Goal: Communication & Community: Share content

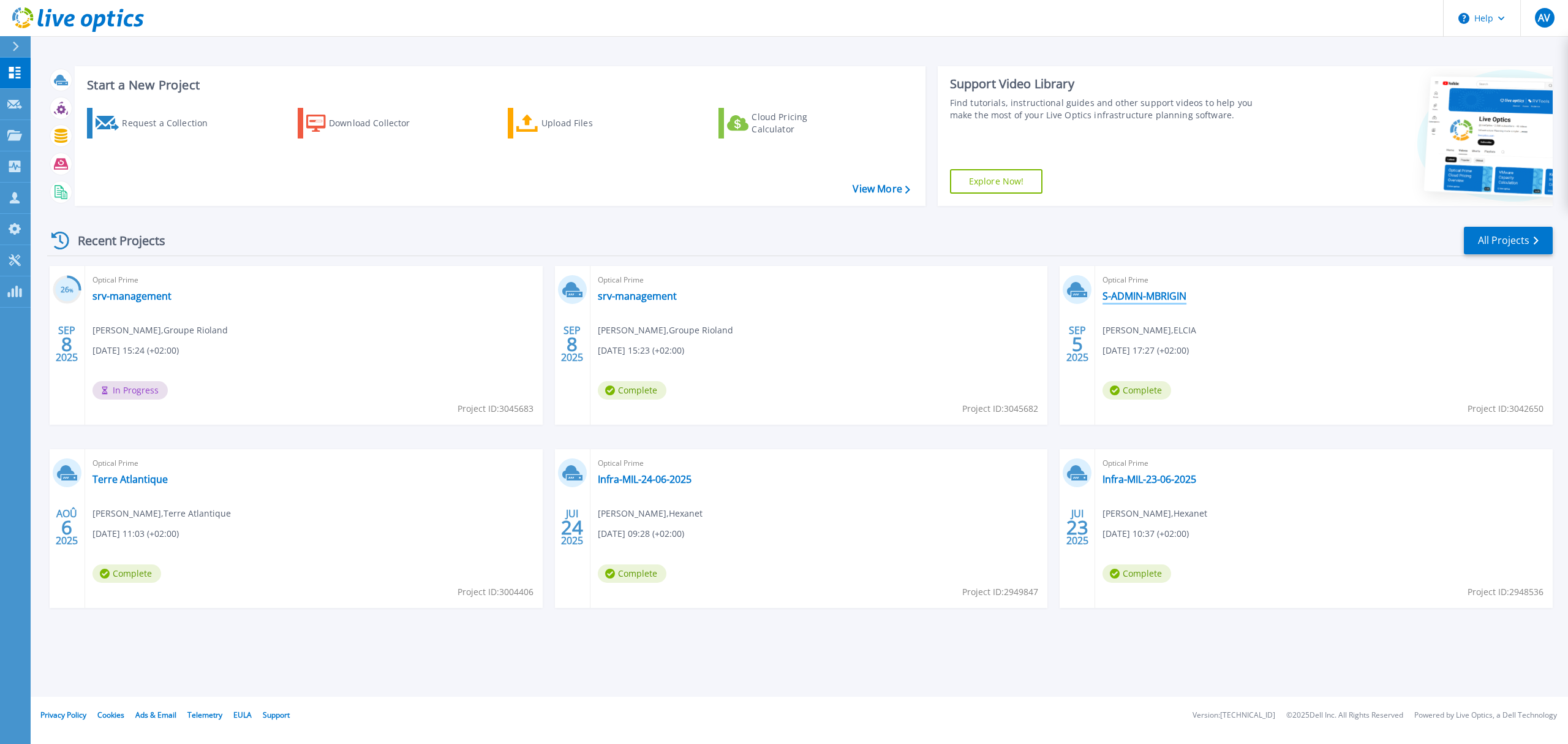
click at [1125, 297] on link "S-ADMIN-MBRIGIN" at bounding box center [1144, 296] width 84 height 13
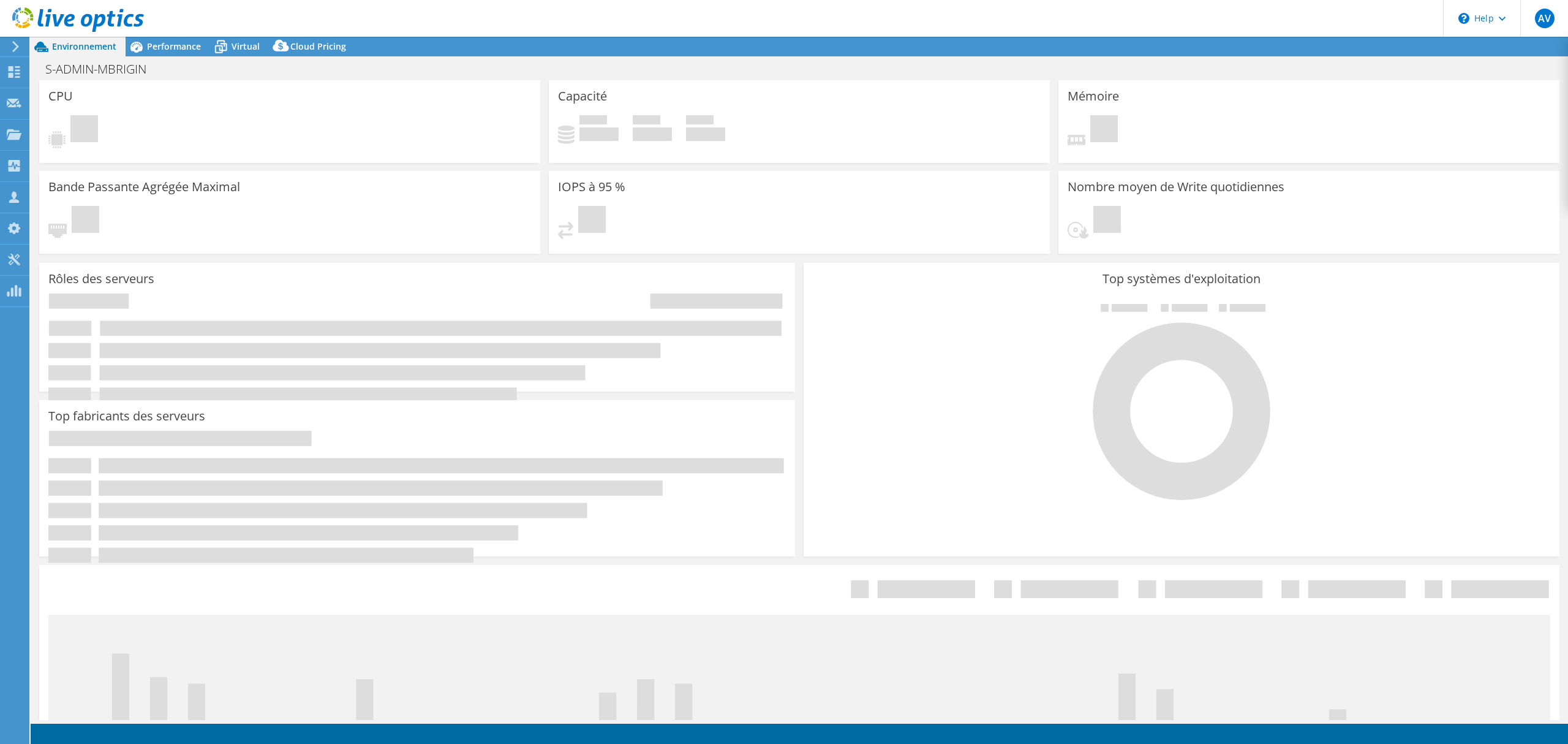
select select "USD"
select select "EUFrankfurt"
select select "EUR"
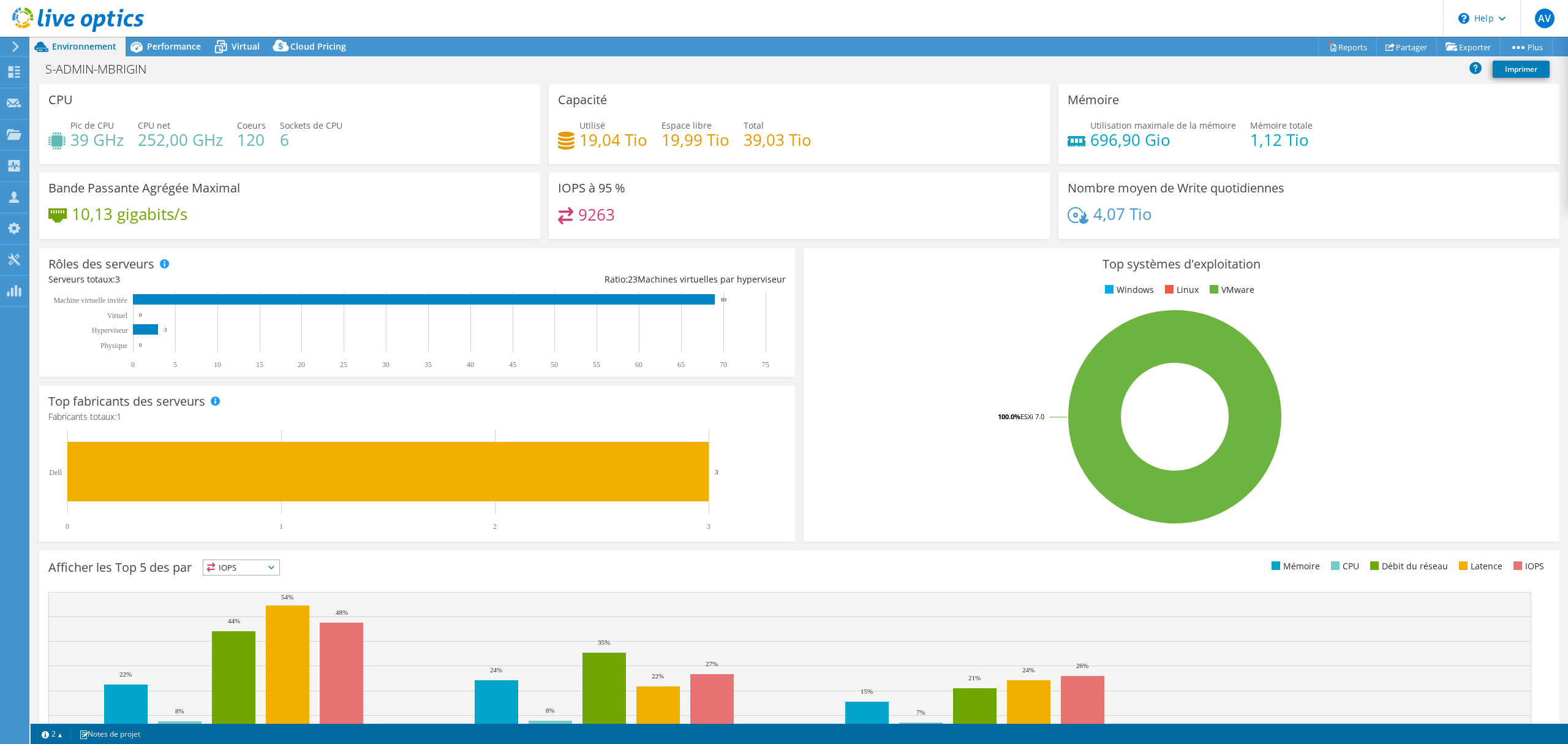
click at [158, 35] on header "AV Membre de l'équipe Avant Vente [EMAIL_ADDRESS][DOMAIN_NAME] hexanet My Profi…" at bounding box center [784, 18] width 1568 height 37
click at [158, 39] on div "Performance" at bounding box center [167, 47] width 84 height 20
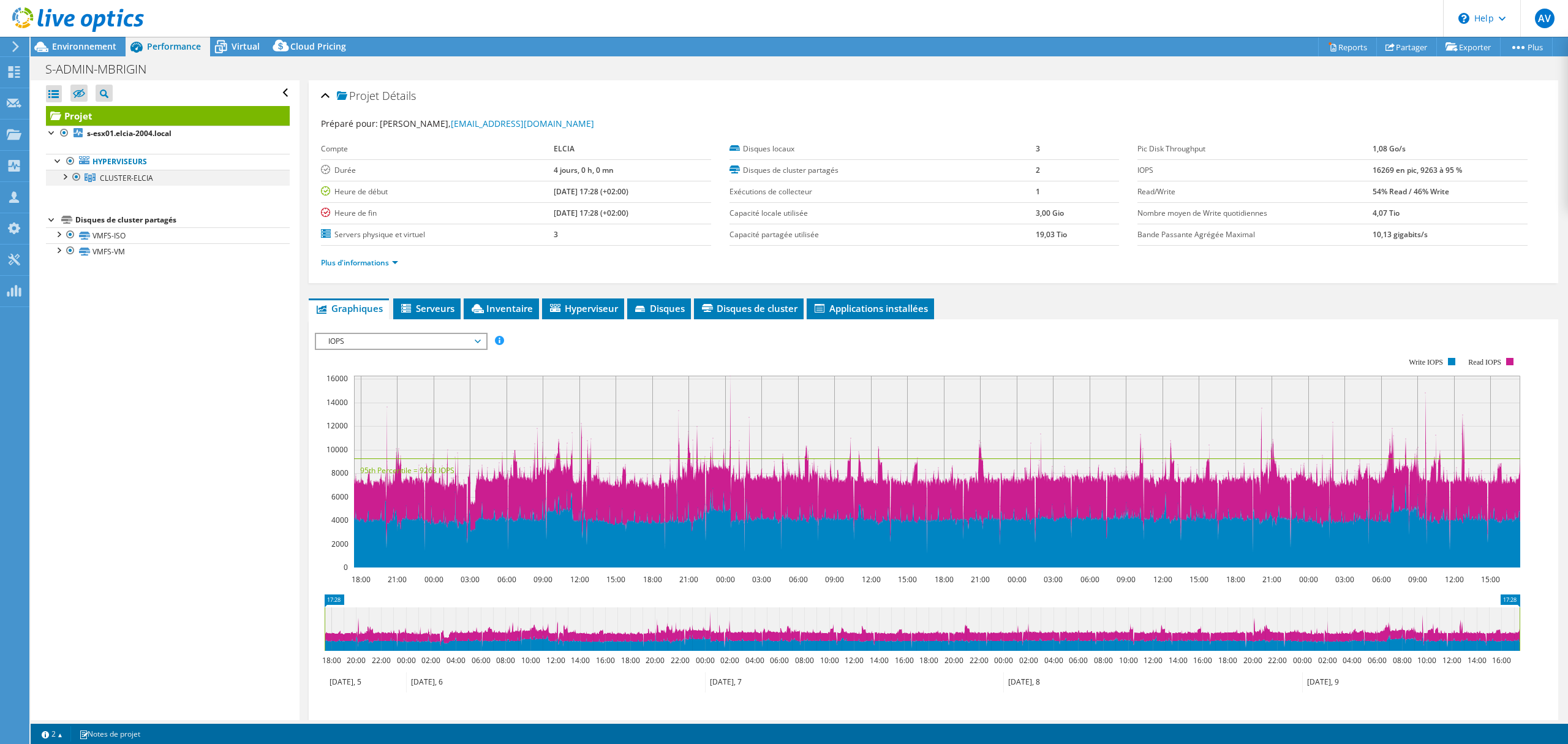
click at [73, 173] on div at bounding box center [77, 177] width 13 height 15
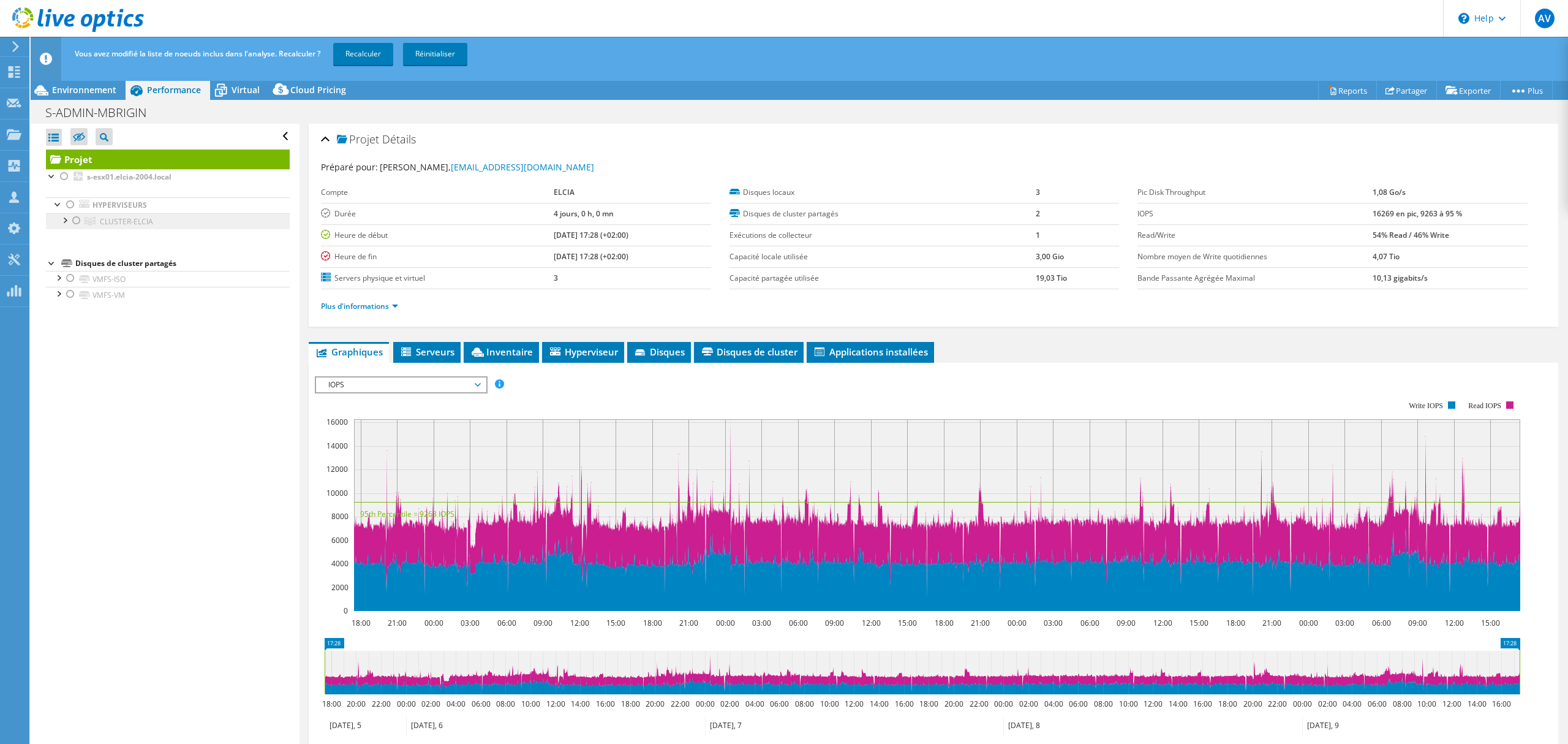
click at [148, 216] on span "CLUSTER-ELCIA" at bounding box center [126, 221] width 53 height 10
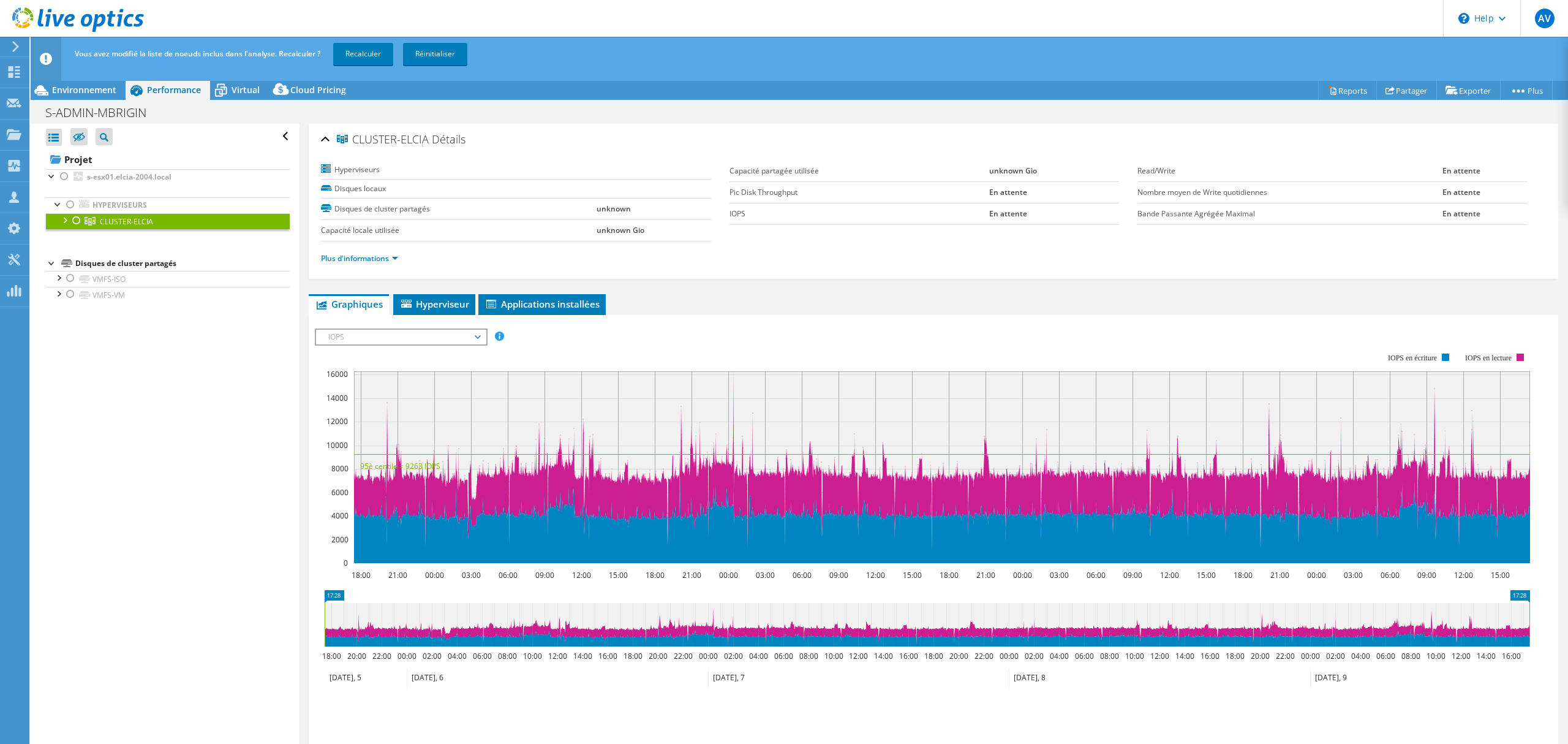
click at [1005, 211] on b "En attente" at bounding box center [1008, 213] width 38 height 10
click at [105, 208] on link "Hyperviseurs" at bounding box center [167, 205] width 244 height 16
click at [69, 221] on li "CLUSTER-ELCIA s-esx01.elcia-2004.local VMFS-ISO LOCAL-DATASTORE-S-ESX01" at bounding box center [167, 221] width 244 height 16
click at [58, 208] on div at bounding box center [59, 204] width 13 height 13
click at [54, 177] on div at bounding box center [52, 175] width 13 height 13
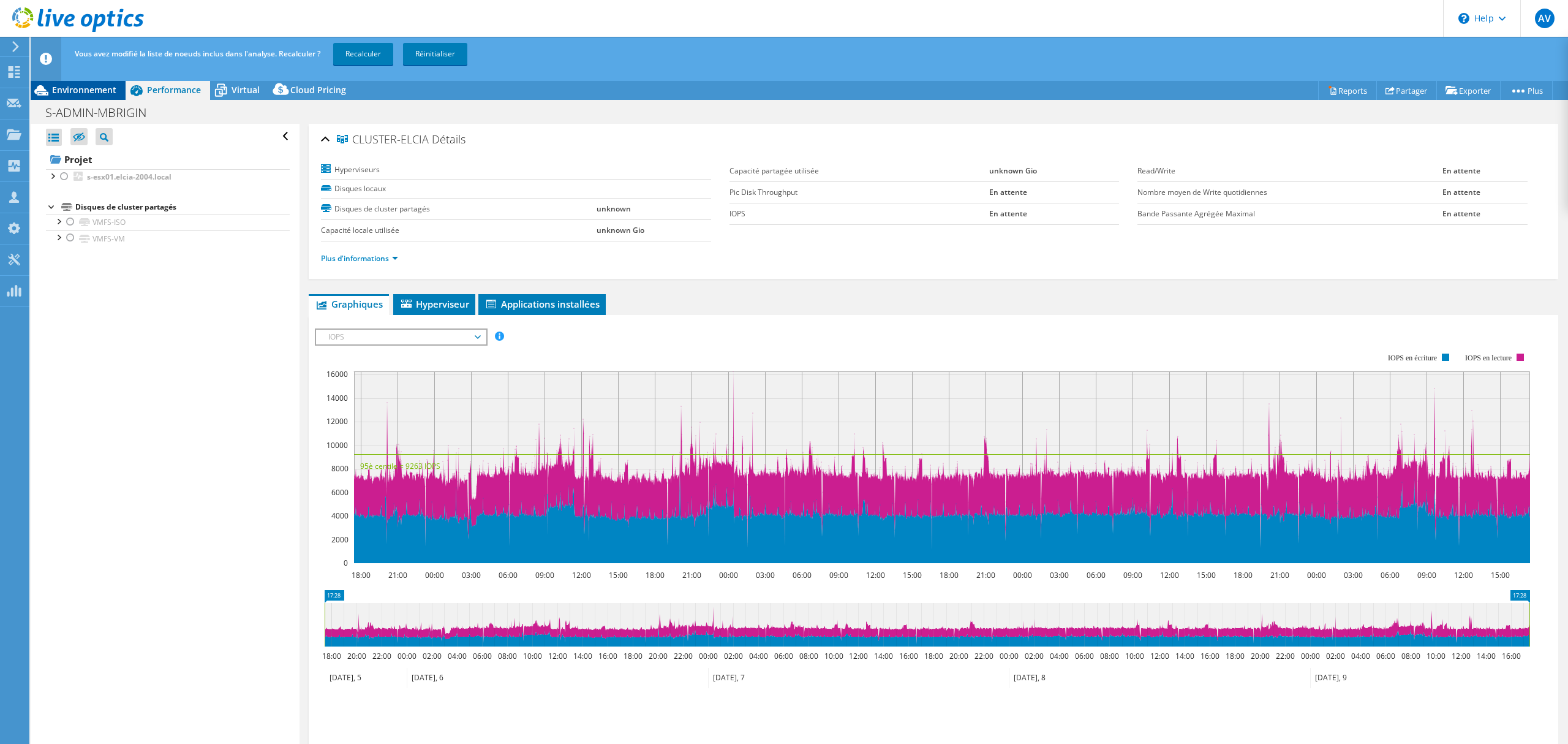
click at [79, 96] on div "Environnement" at bounding box center [78, 90] width 95 height 20
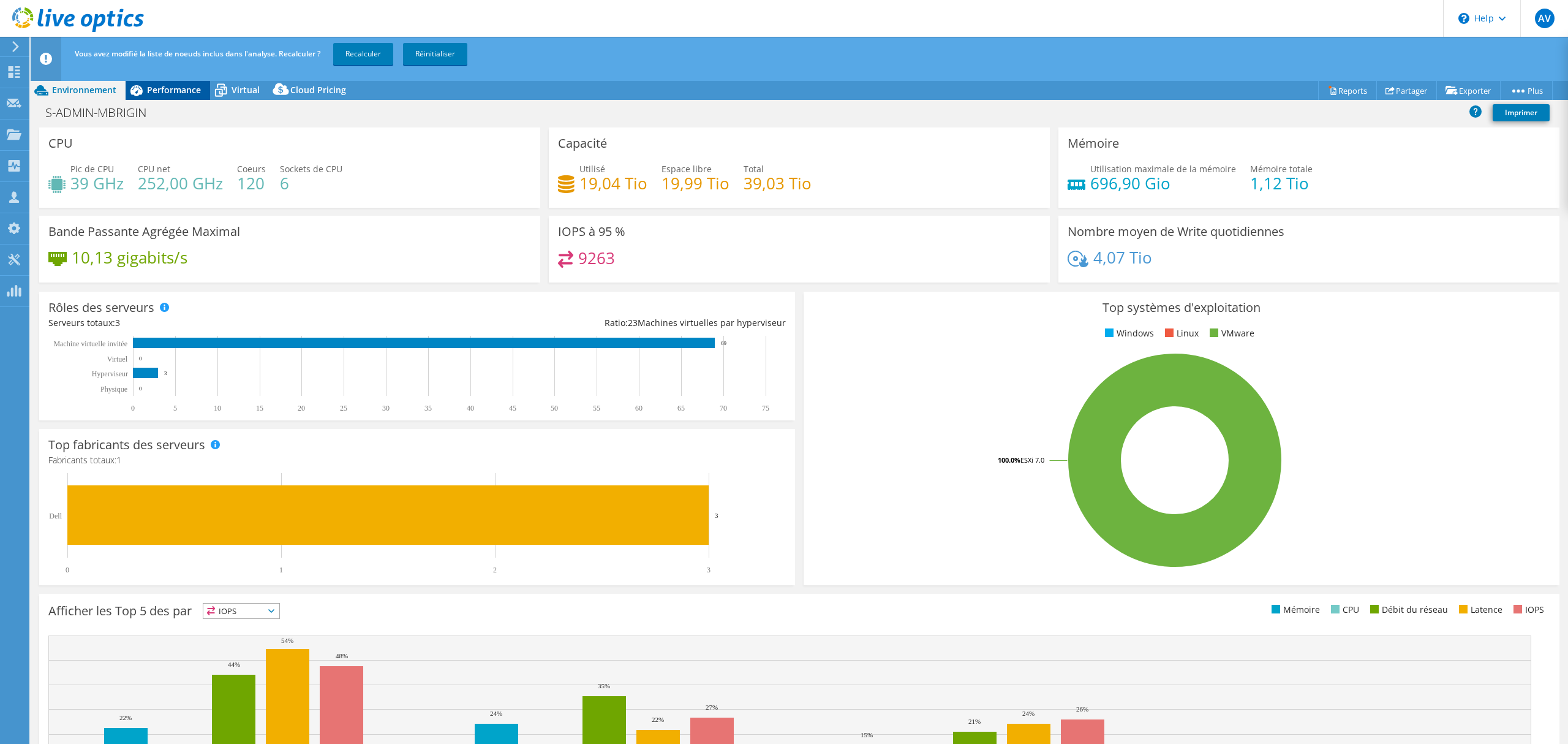
click at [163, 87] on span "Performance" at bounding box center [174, 89] width 54 height 12
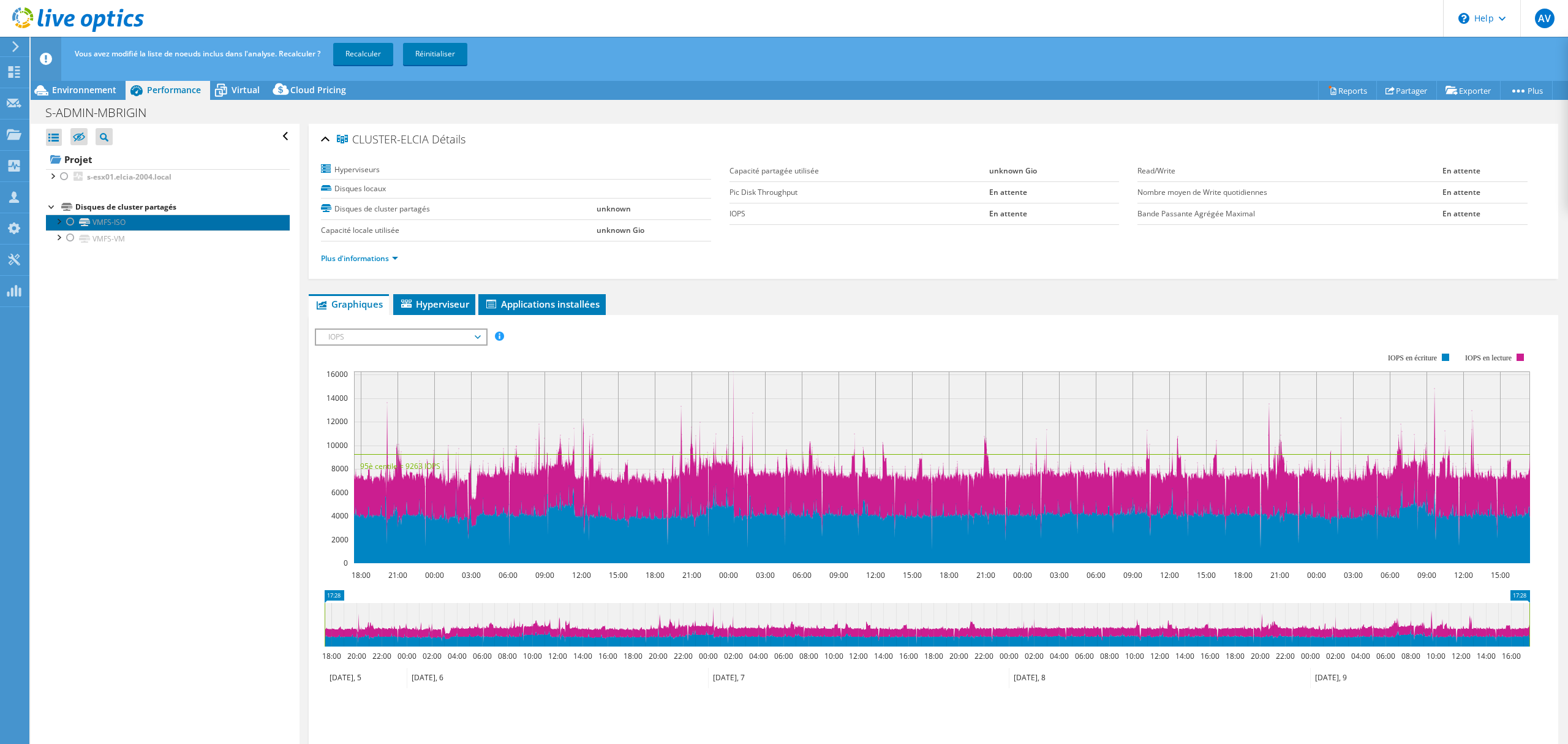
click at [60, 228] on link "VMFS-ISO" at bounding box center [167, 222] width 244 height 16
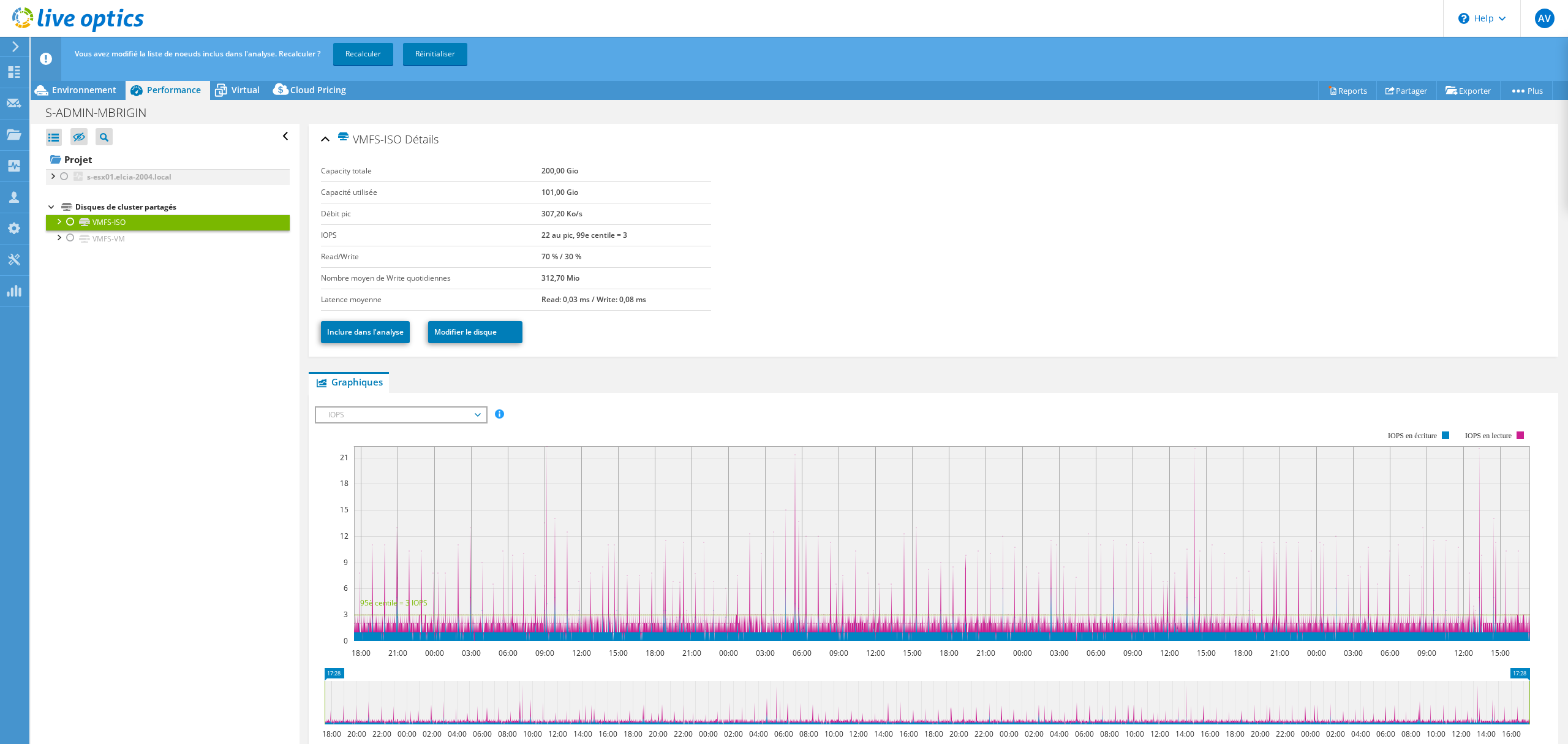
click at [54, 177] on div at bounding box center [52, 175] width 13 height 13
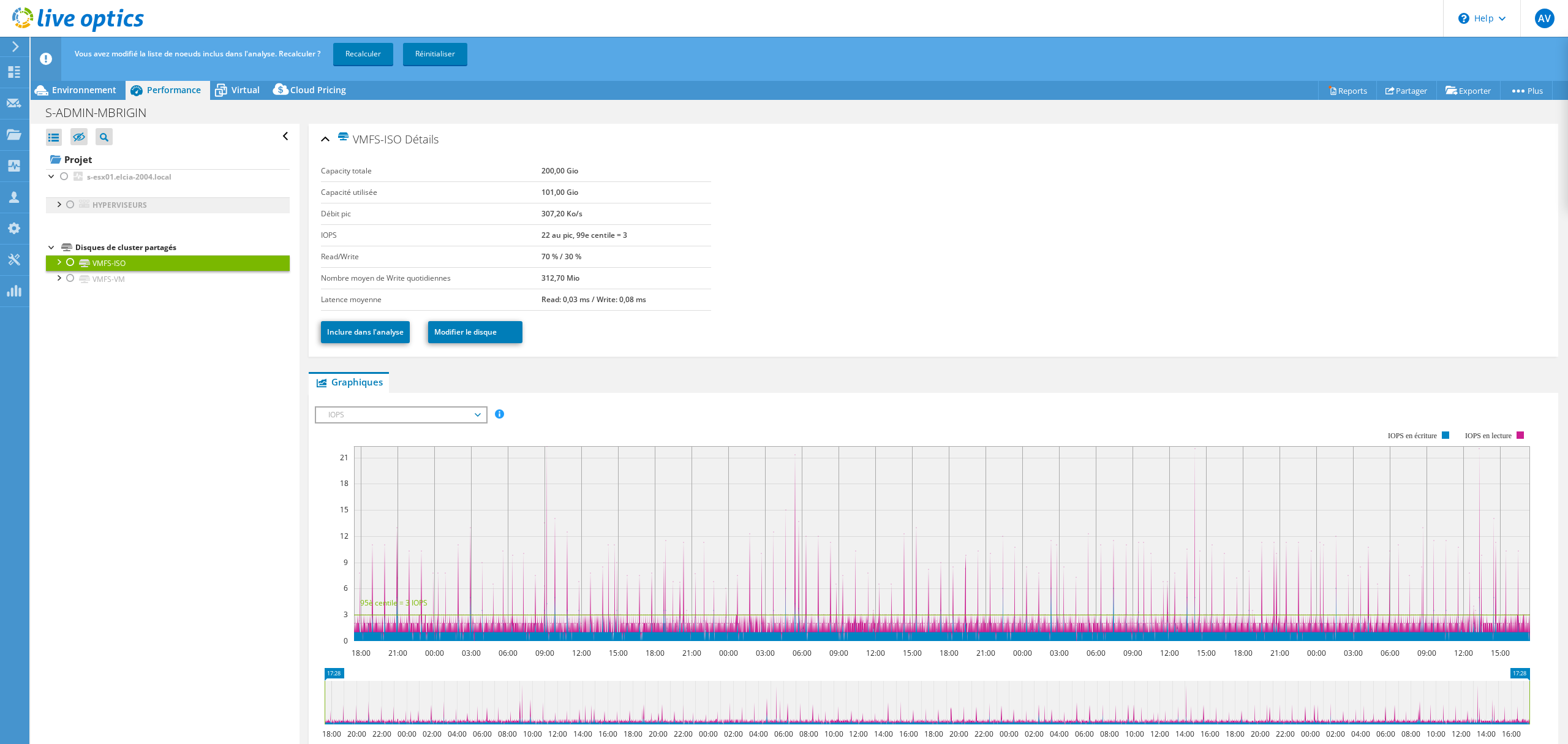
click at [94, 211] on link "Hyperviseurs" at bounding box center [167, 205] width 244 height 16
click at [58, 201] on div at bounding box center [59, 204] width 13 height 13
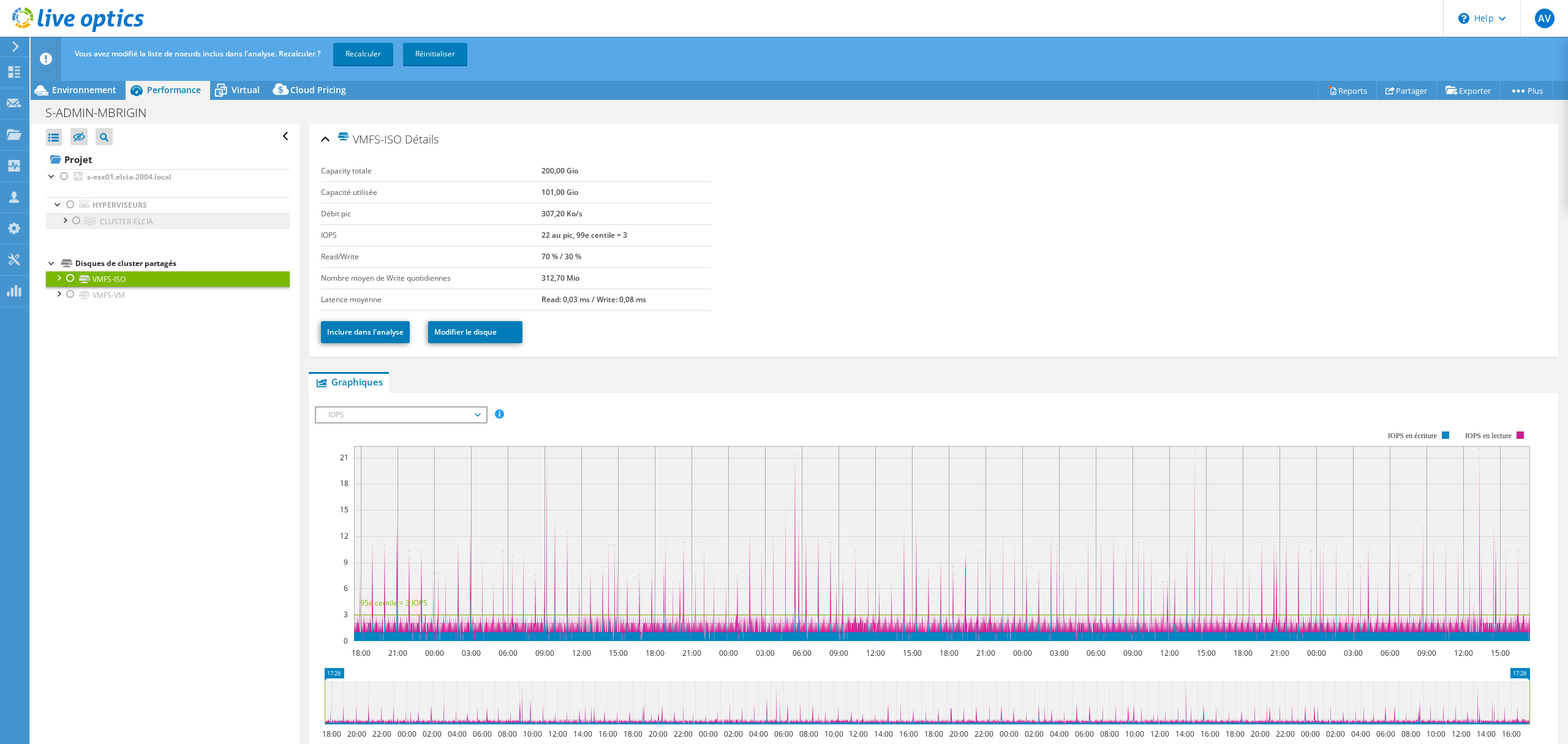
click at [107, 219] on span "CLUSTER-ELCIA" at bounding box center [126, 221] width 53 height 10
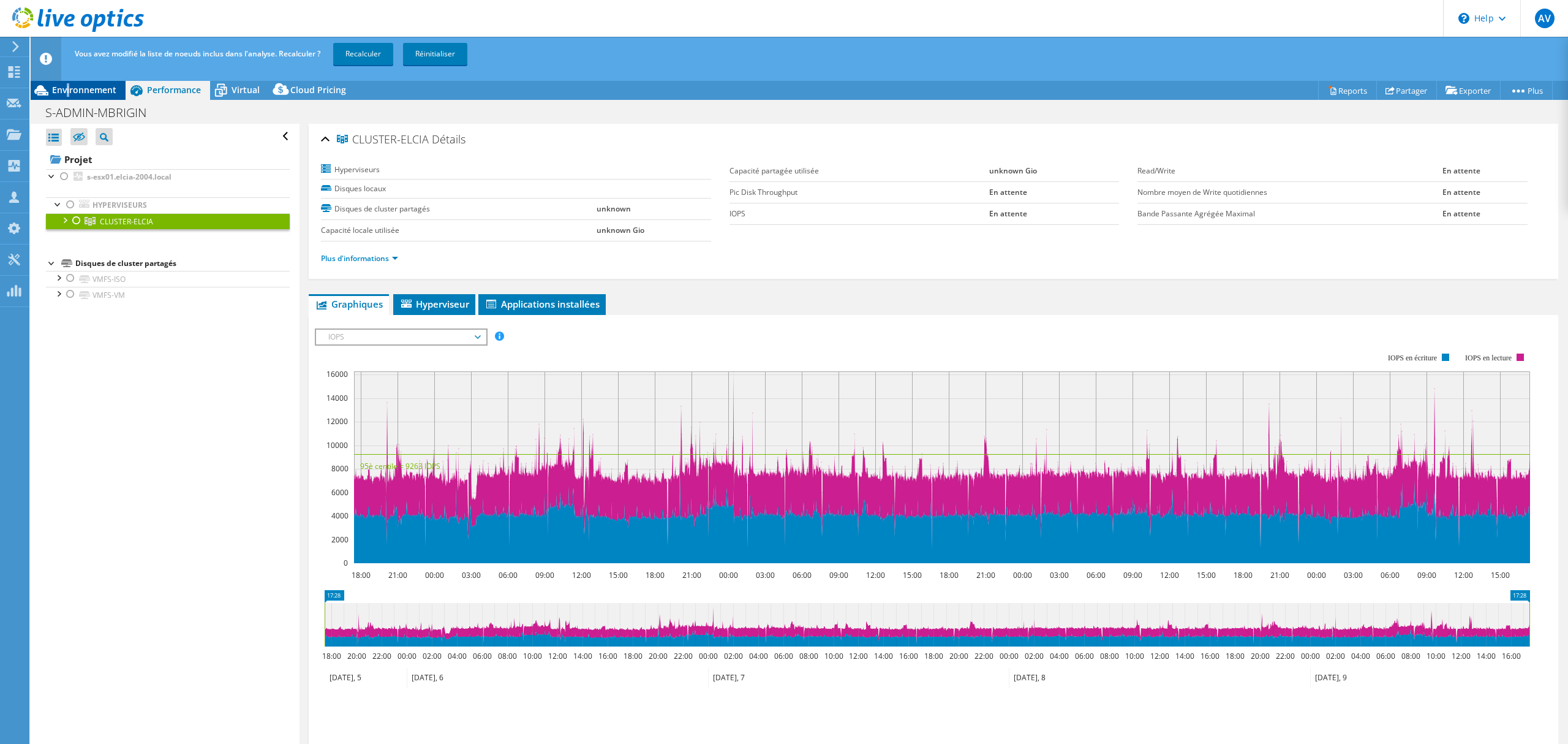
click at [68, 92] on span "Environnement" at bounding box center [84, 89] width 64 height 12
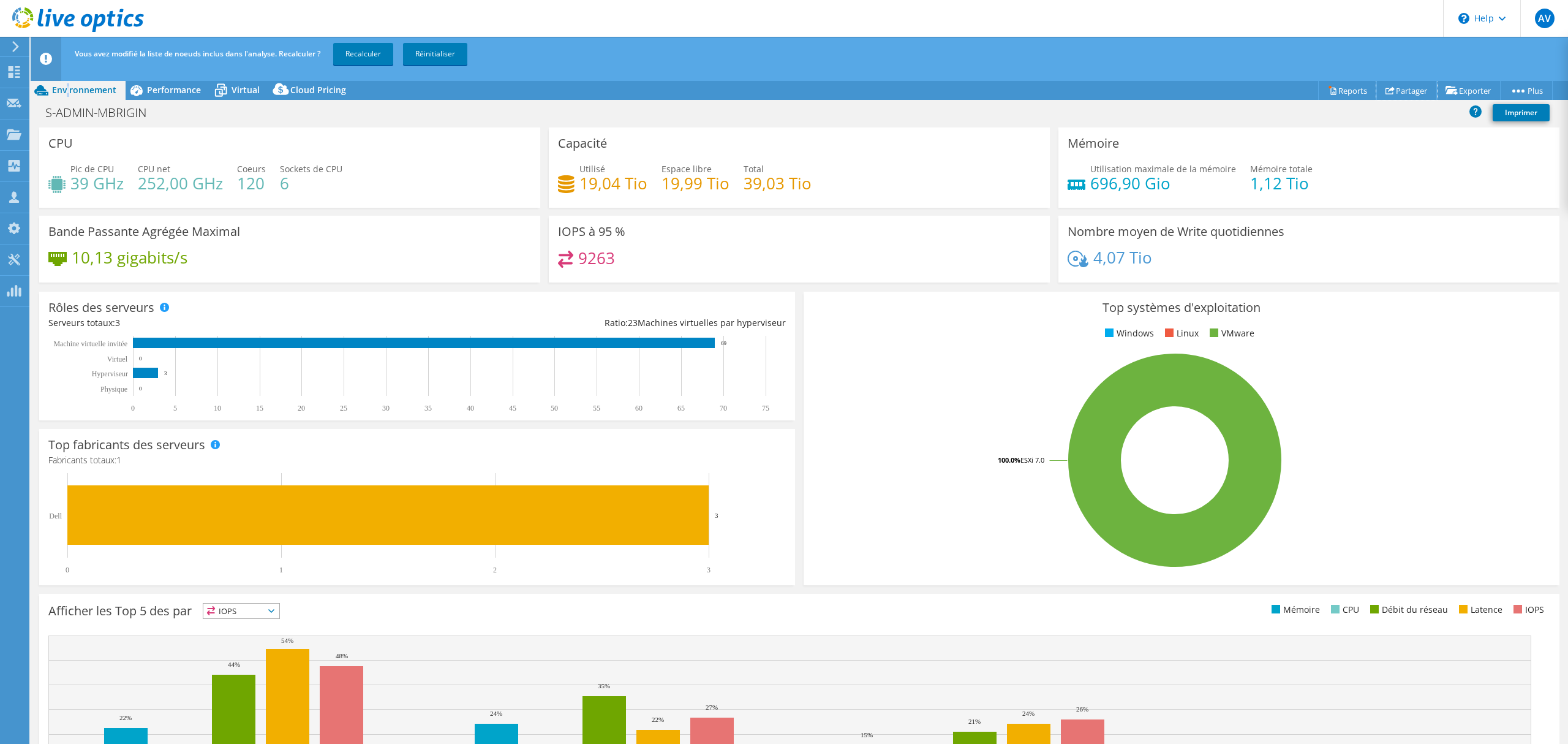
click at [1397, 86] on link "Partager" at bounding box center [1407, 90] width 61 height 19
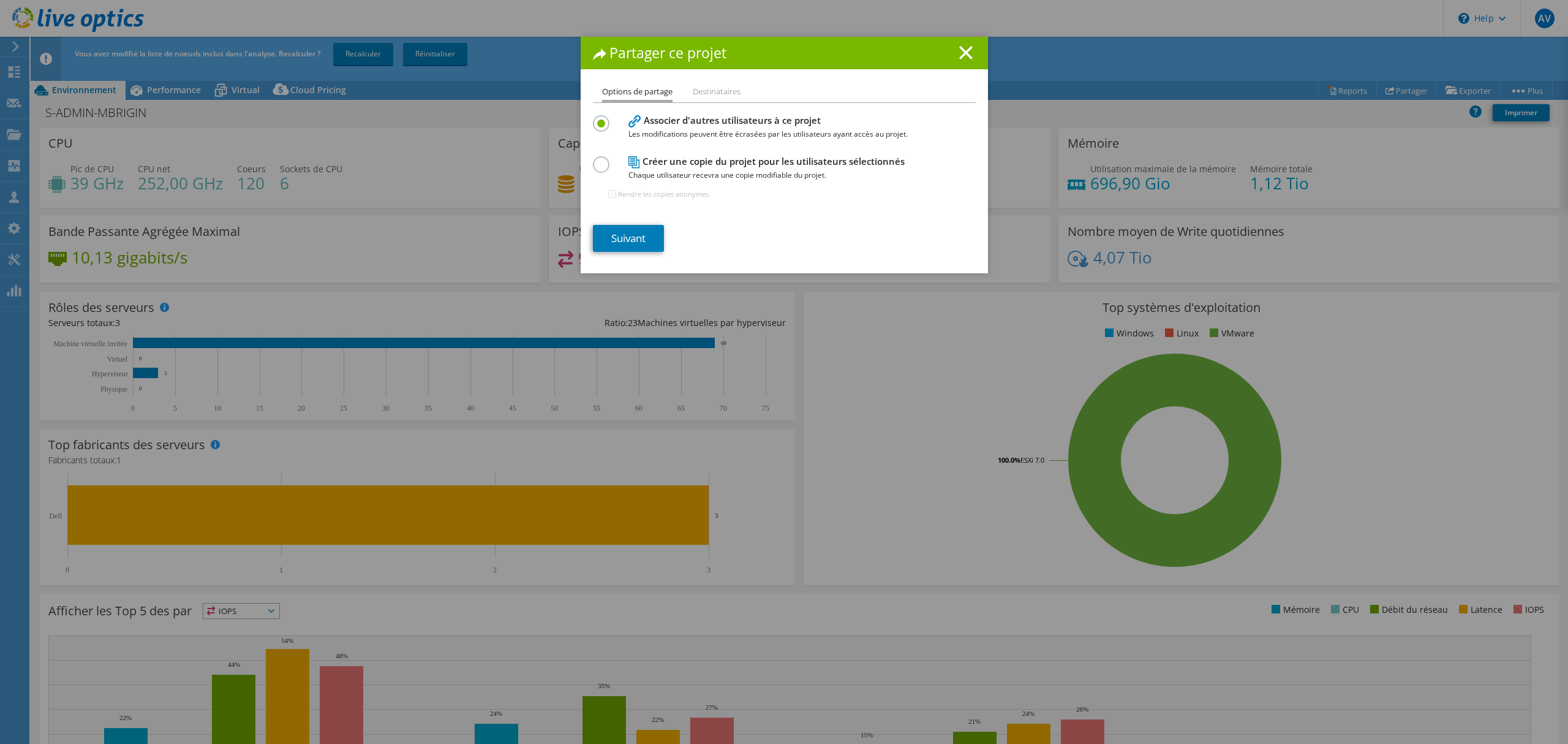
click at [599, 159] on label at bounding box center [604, 158] width 22 height 3
click at [0, 0] on input "radio" at bounding box center [0, 0] width 0 height 0
click at [613, 240] on link "Suivant" at bounding box center [629, 238] width 71 height 27
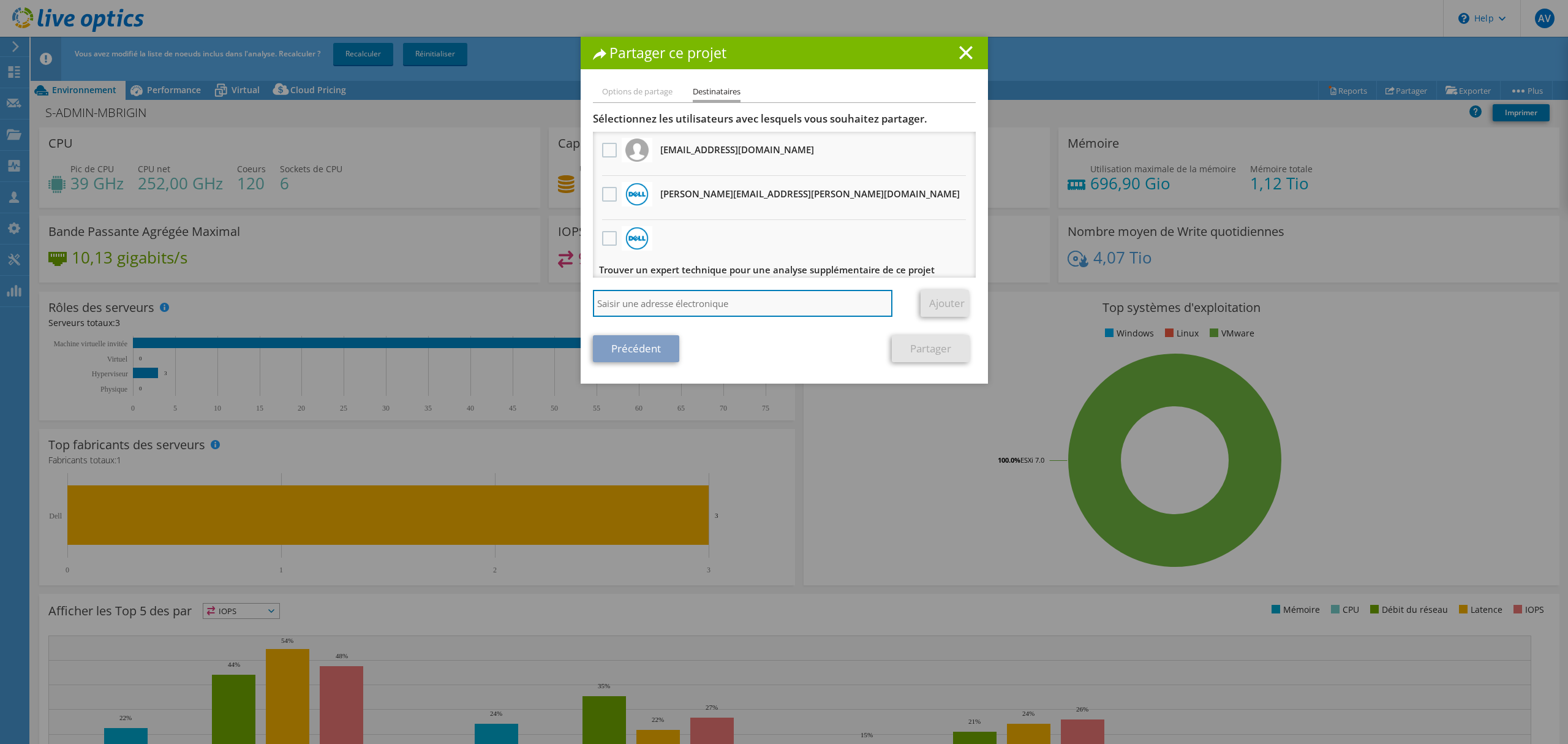
click at [740, 295] on input "search" at bounding box center [743, 303] width 300 height 27
paste input "yann.ropars@huawei.com"
type input "yann.ropars@huawei.com"
click at [945, 298] on link "Ajouter" at bounding box center [944, 303] width 48 height 27
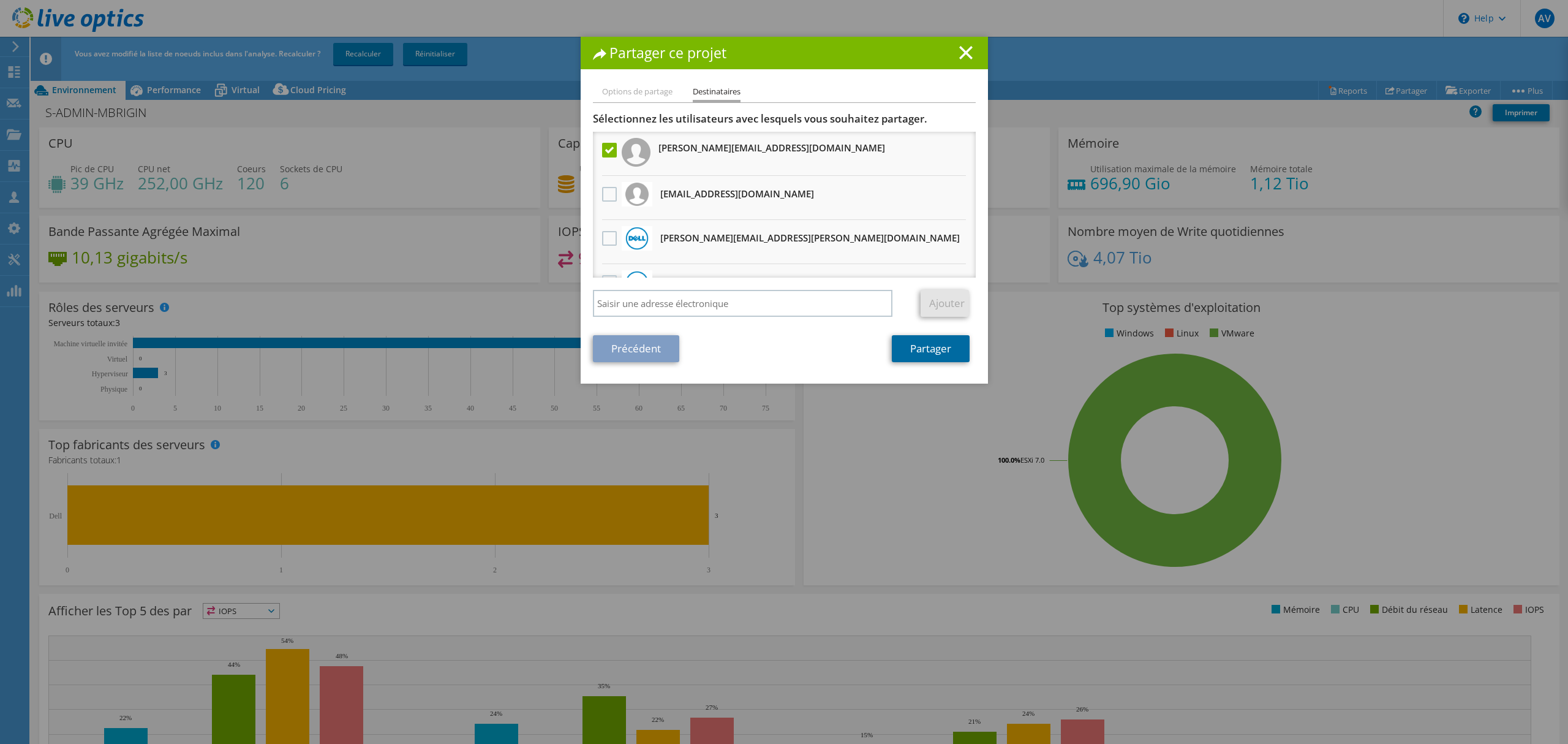
click at [929, 346] on link "Partager" at bounding box center [930, 348] width 77 height 27
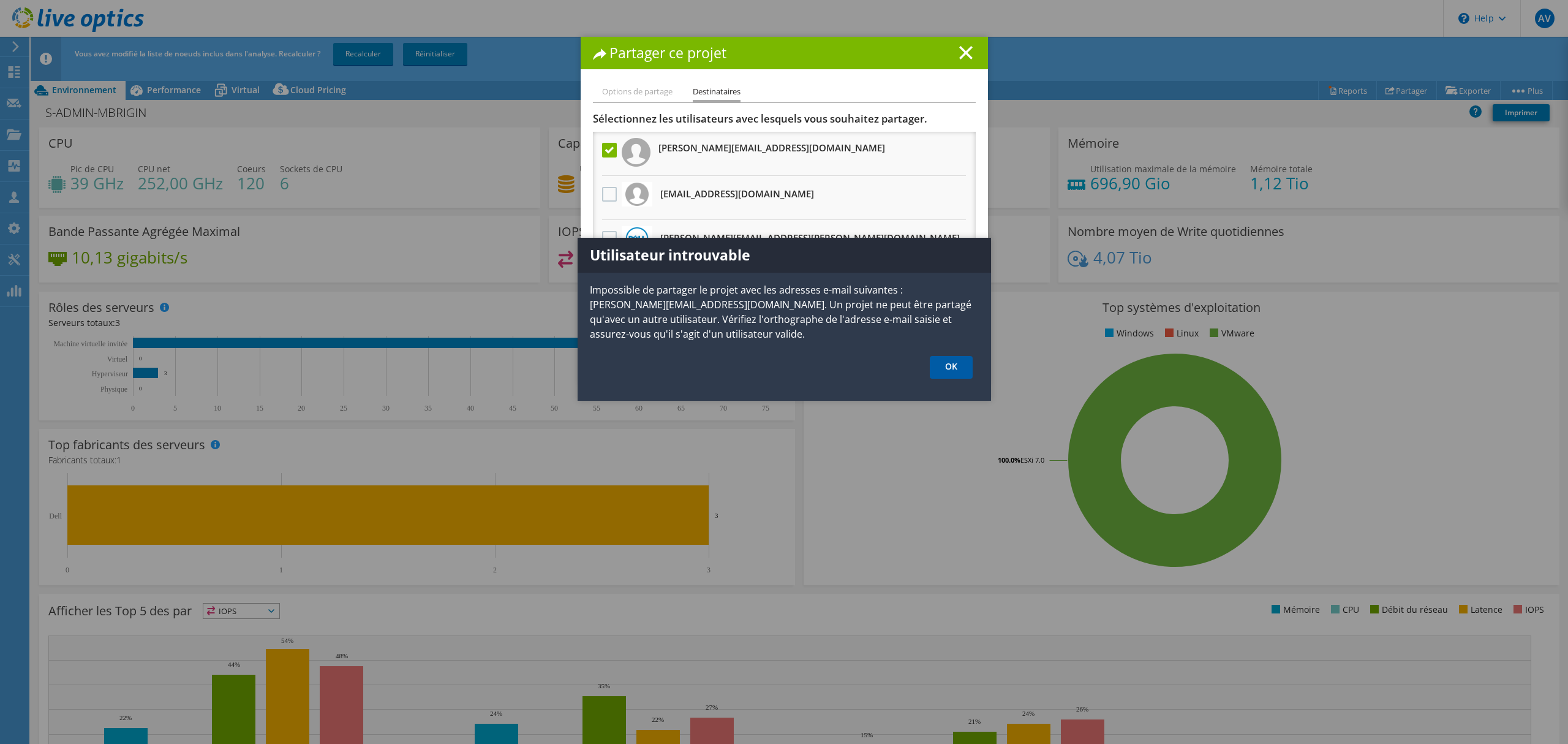
click at [955, 363] on link "OK" at bounding box center [951, 367] width 43 height 22
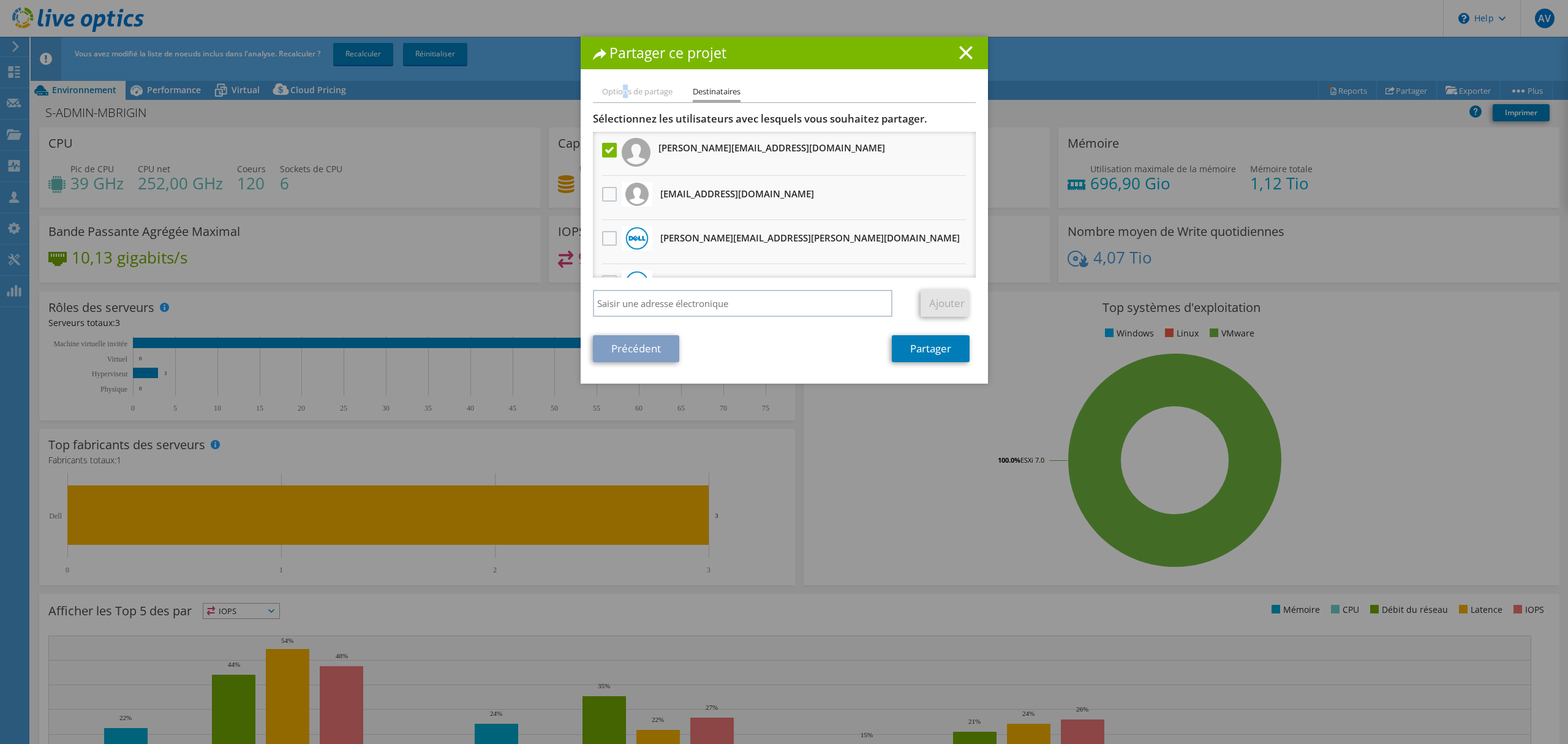
click at [618, 94] on li "Options de partage" at bounding box center [637, 92] width 70 height 15
click at [618, 89] on li "Options de partage" at bounding box center [637, 92] width 70 height 15
click at [621, 348] on link "Précédent" at bounding box center [636, 348] width 87 height 27
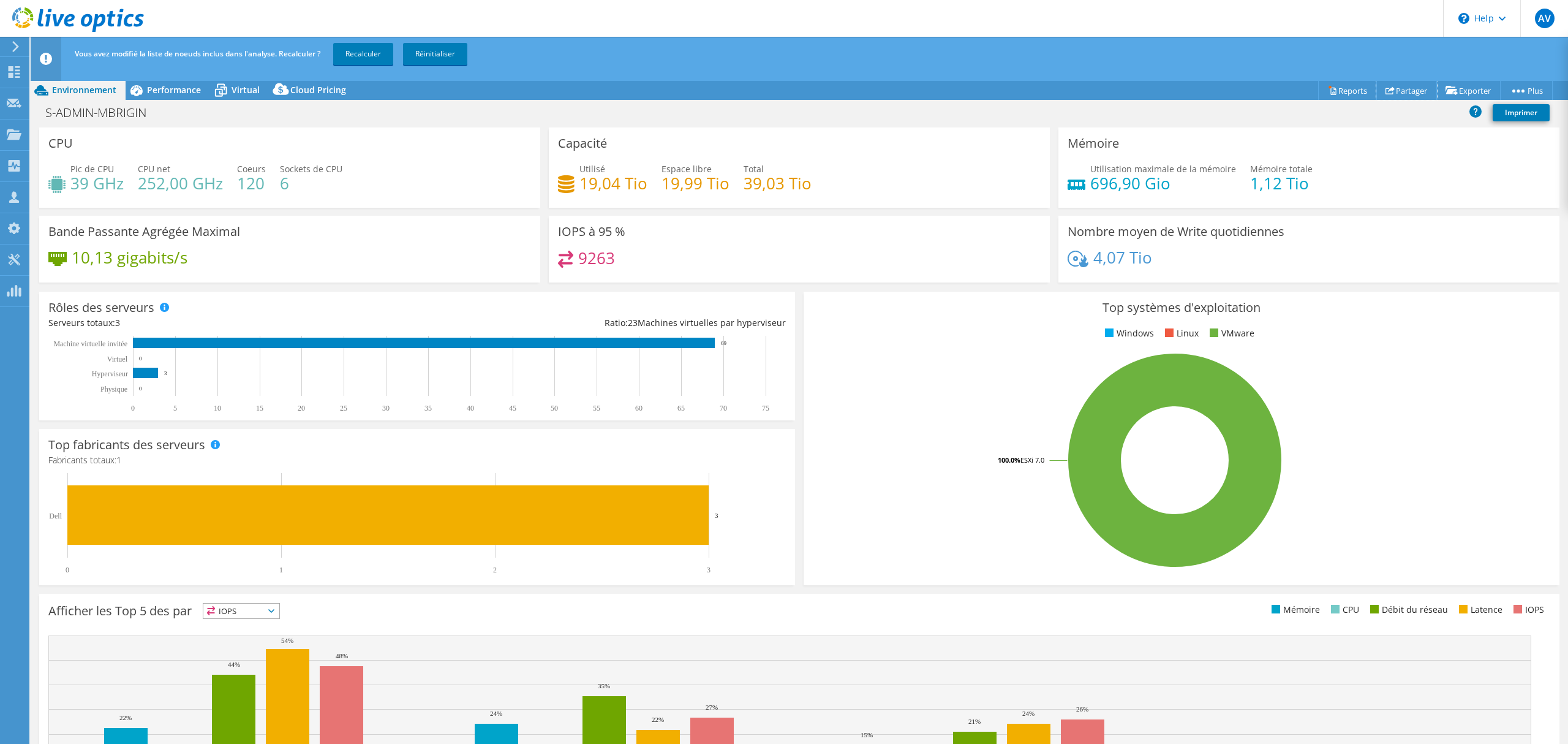
click at [1420, 89] on link "Partager" at bounding box center [1407, 90] width 61 height 19
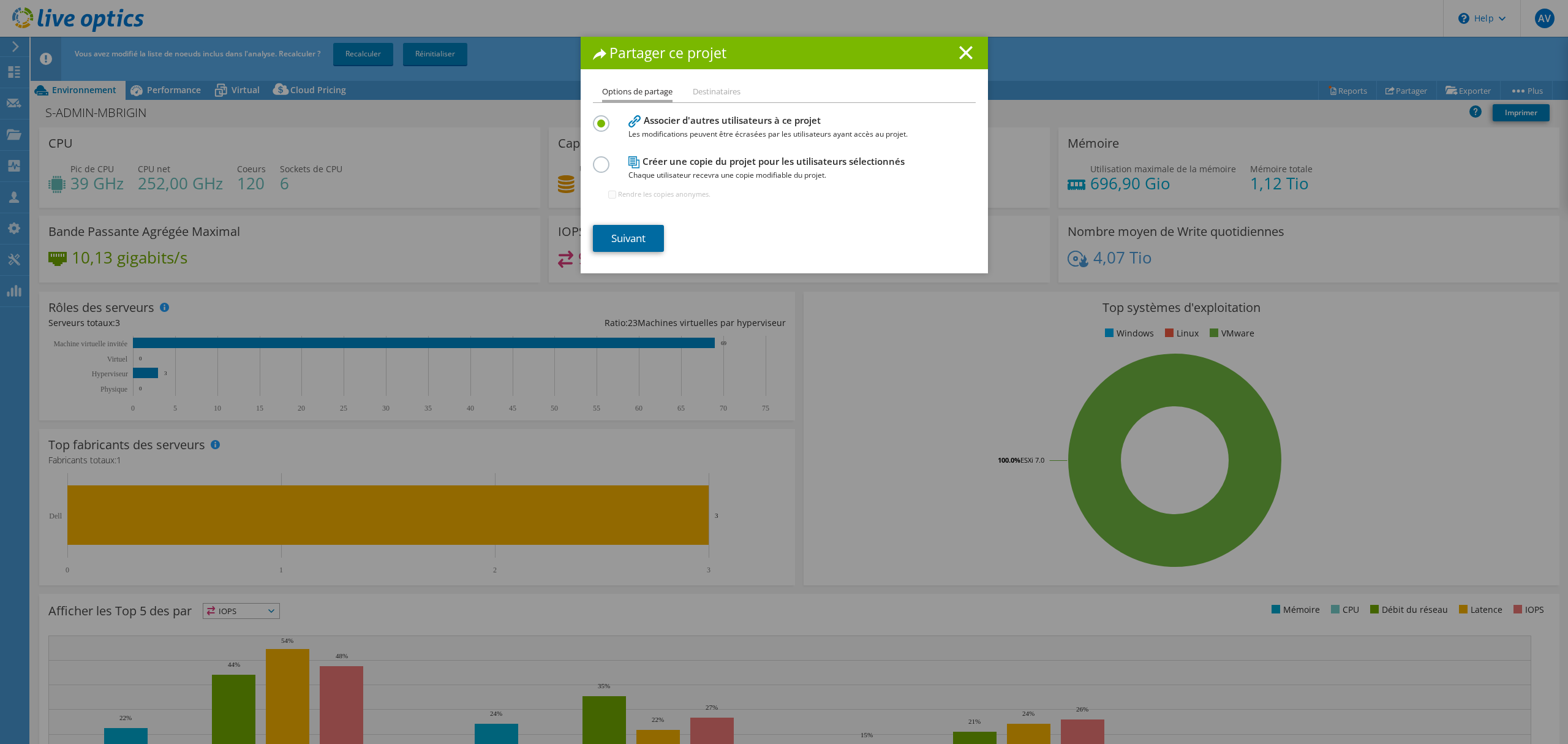
click at [634, 233] on link "Suivant" at bounding box center [629, 238] width 71 height 27
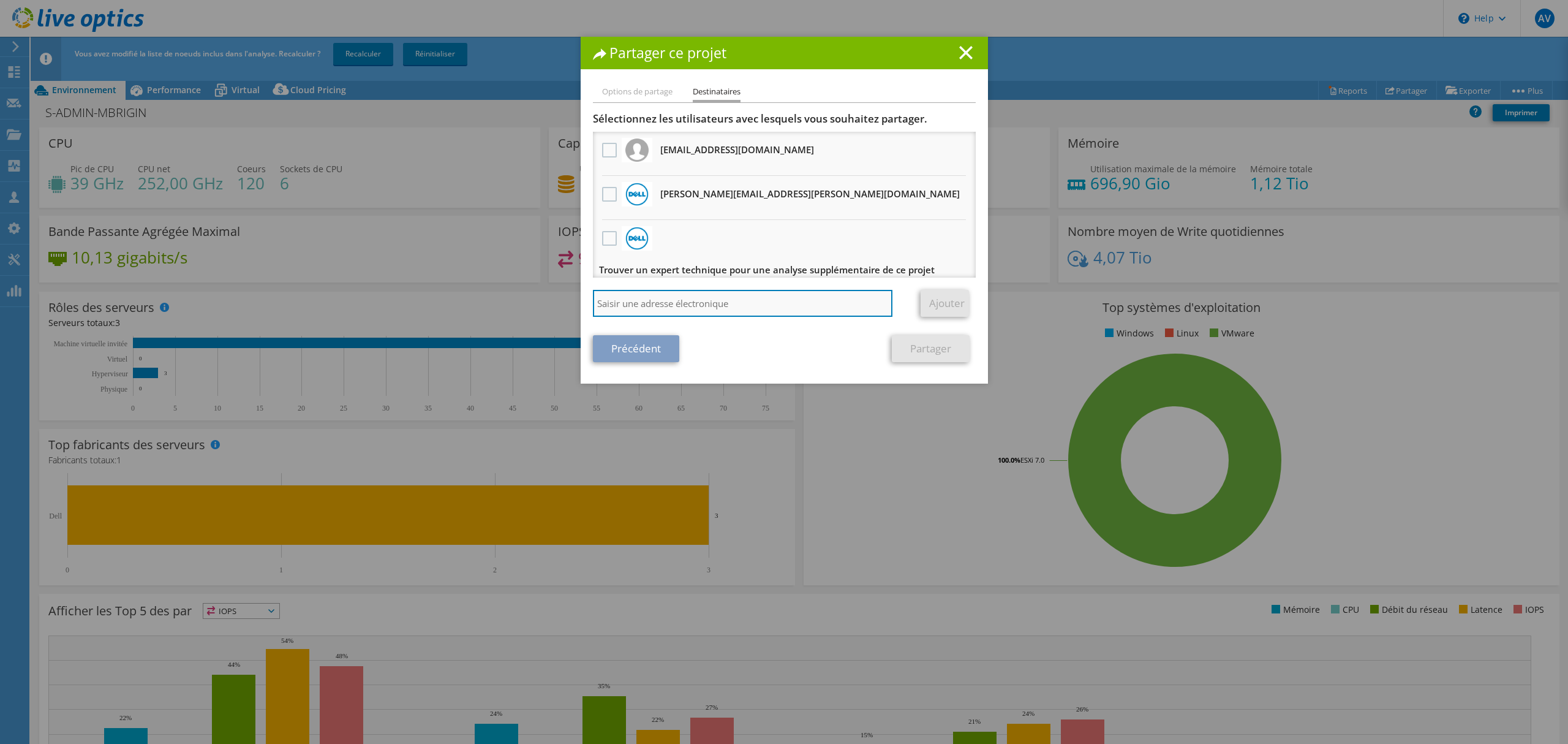
click at [697, 302] on input "search" at bounding box center [743, 303] width 300 height 27
click at [645, 91] on li "Options de partage" at bounding box center [637, 92] width 70 height 15
click at [785, 310] on input "search" at bounding box center [743, 303] width 300 height 27
paste input "yann.ropars@huawei.com"
type input "yann.ropars@huawei.com"
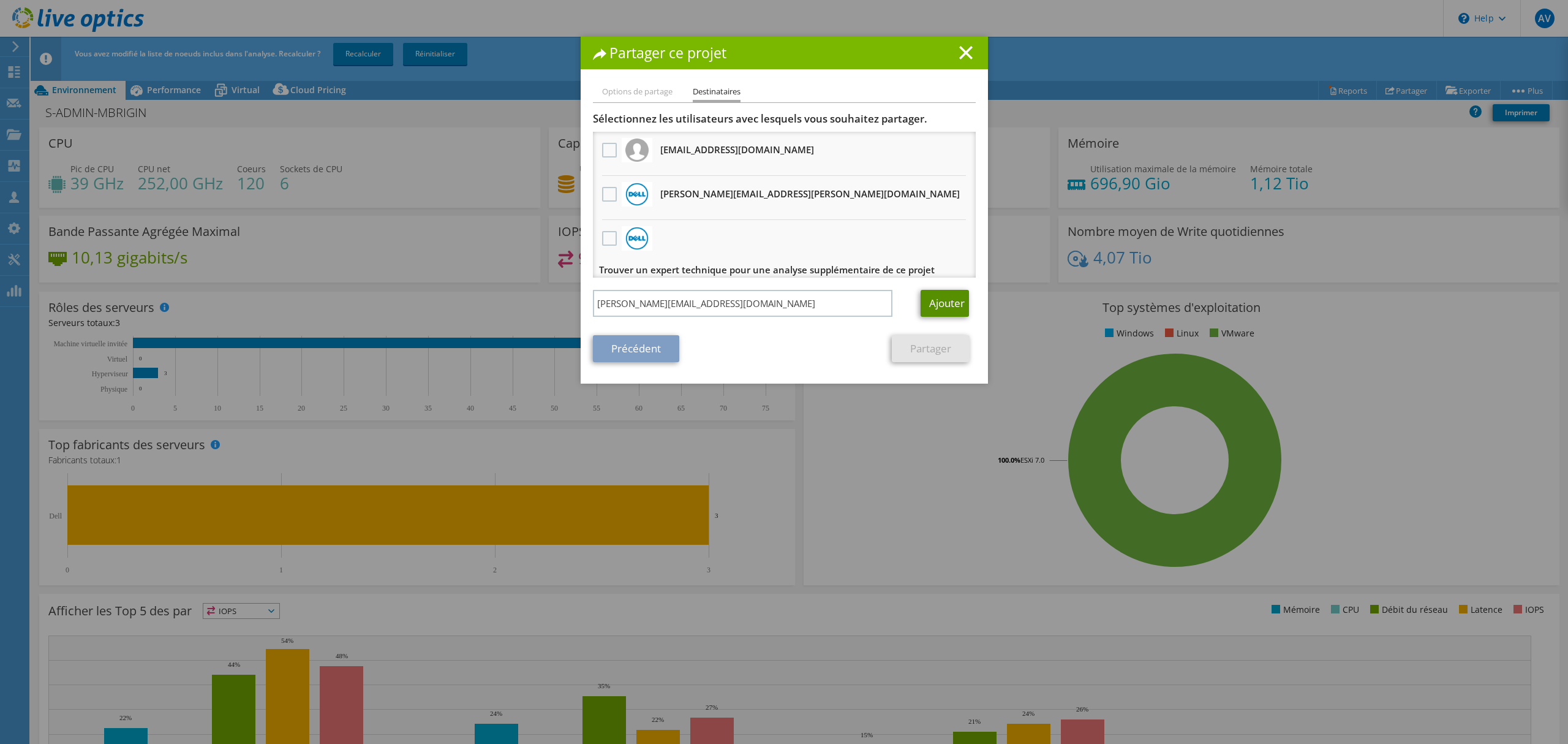
click at [944, 303] on link "Ajouter" at bounding box center [944, 303] width 48 height 27
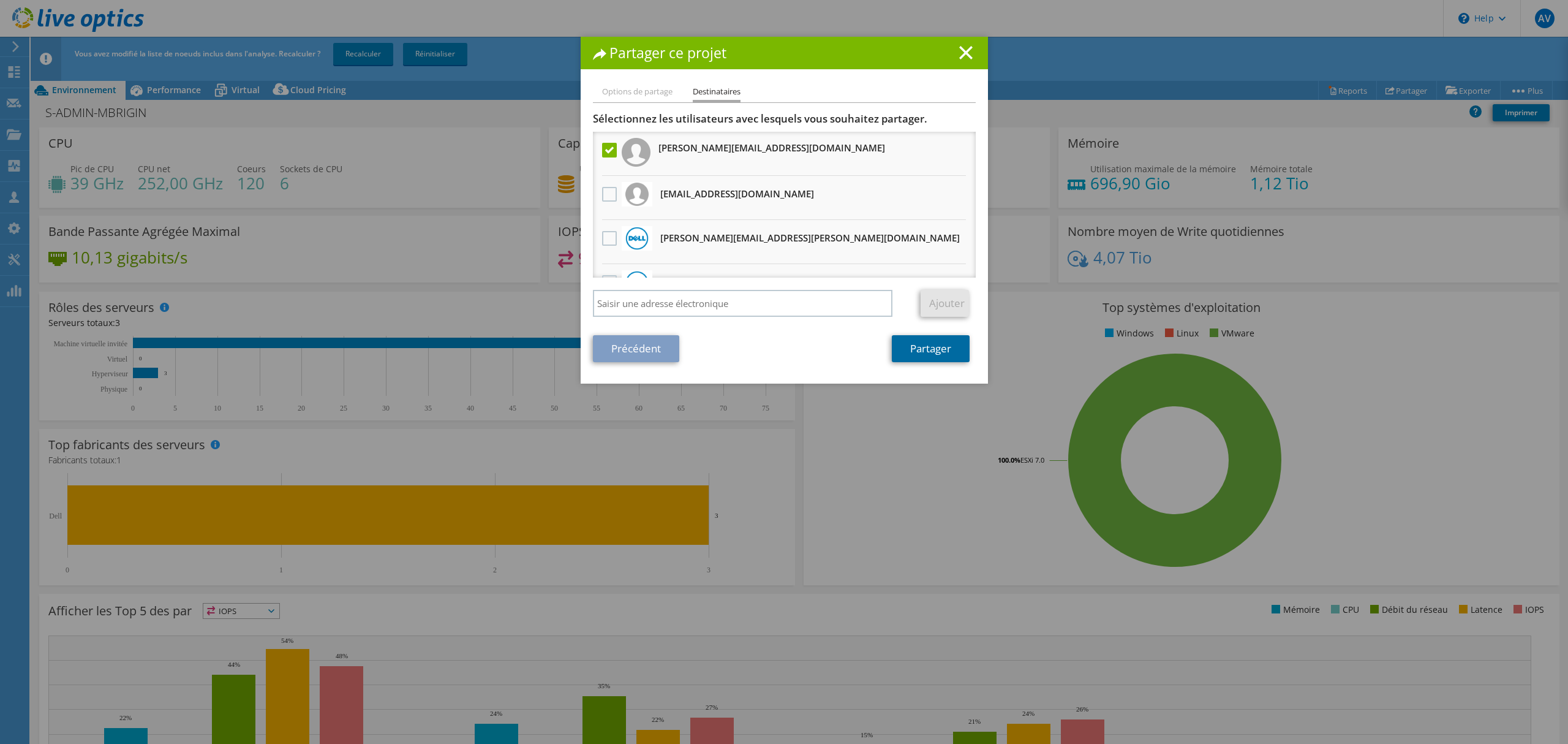
click at [929, 348] on link "Partager" at bounding box center [930, 348] width 77 height 27
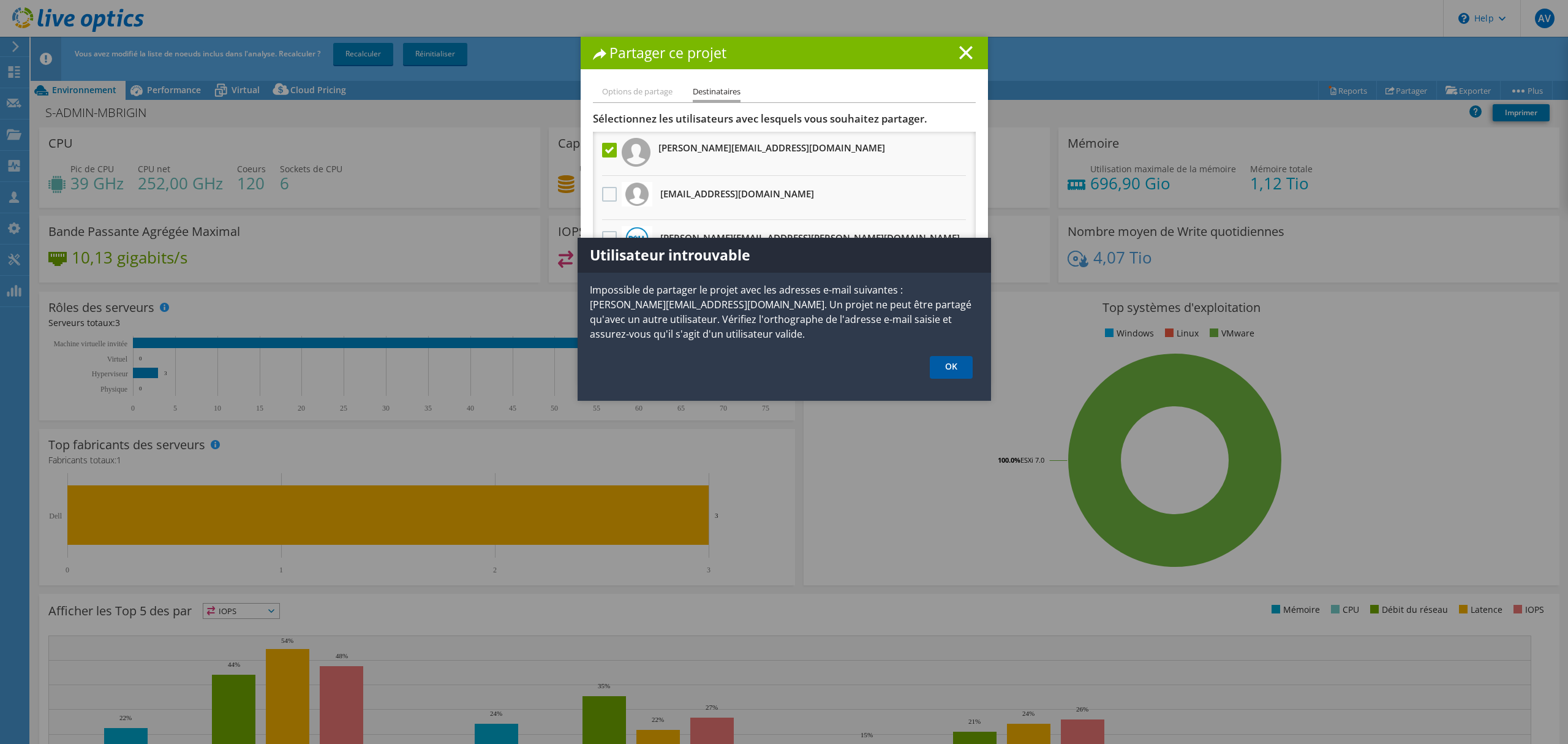
click at [952, 368] on link "OK" at bounding box center [951, 367] width 43 height 22
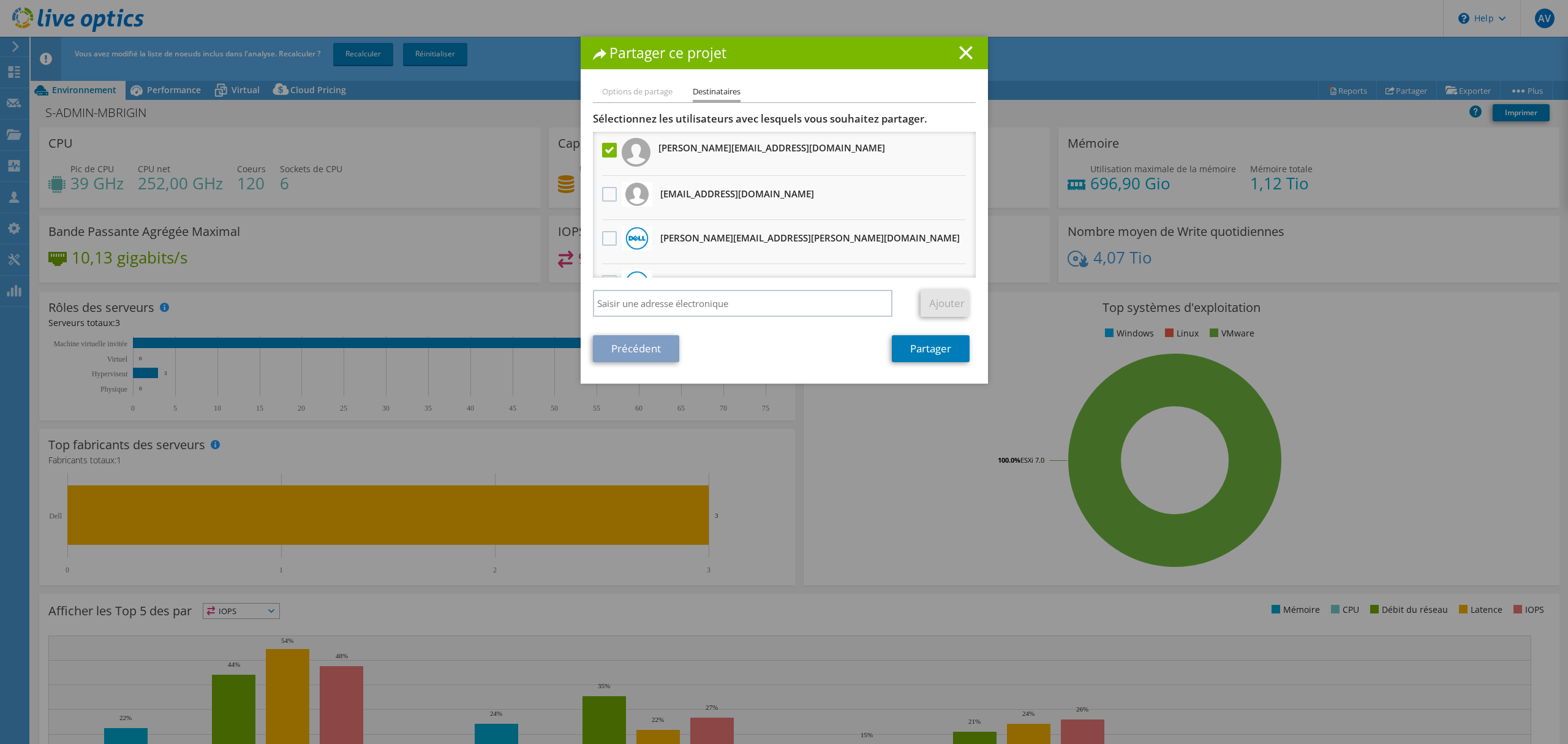
drag, startPoint x: 606, startPoint y: 151, endPoint x: 618, endPoint y: 217, distance: 67.1
click at [606, 151] on label at bounding box center [611, 150] width 17 height 15
click at [0, 0] on input "checkbox" at bounding box center [0, 0] width 0 height 0
click at [608, 84] on li "Options de partage" at bounding box center [637, 92] width 70 height 15
click at [953, 62] on div "Partager ce projet" at bounding box center [784, 53] width 408 height 33
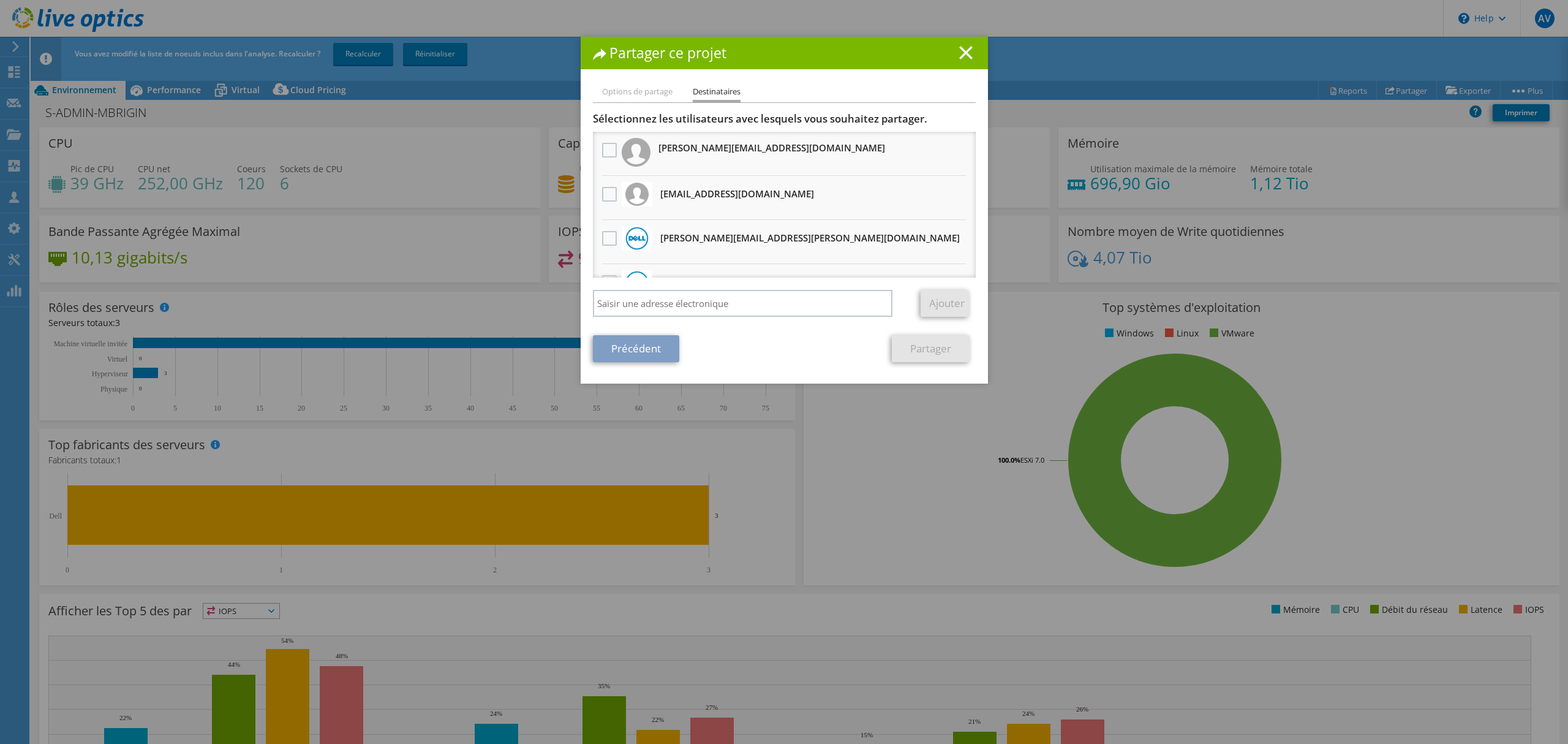
click at [961, 52] on line at bounding box center [966, 53] width 13 height 13
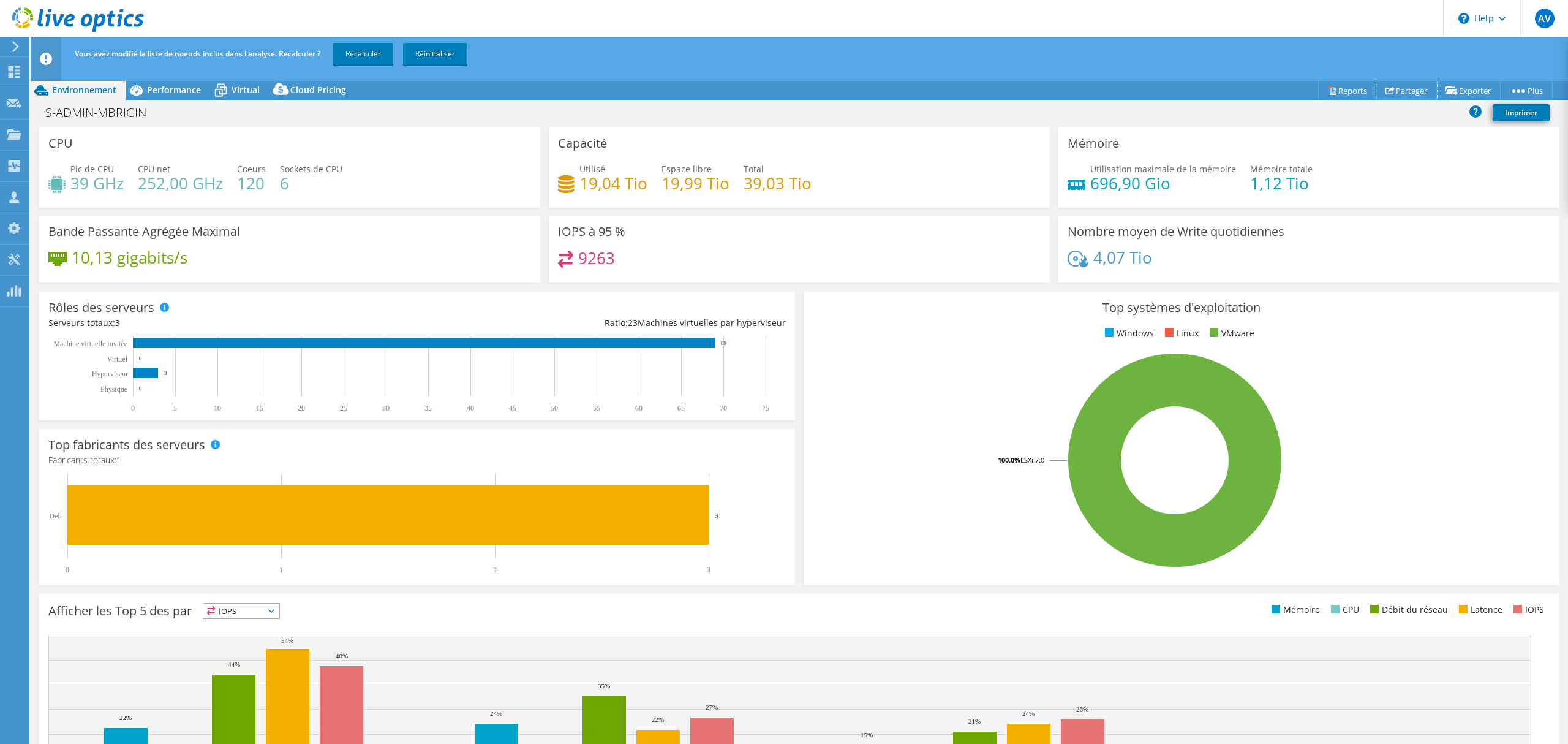
click at [1407, 92] on link "Partager" at bounding box center [1407, 90] width 61 height 19
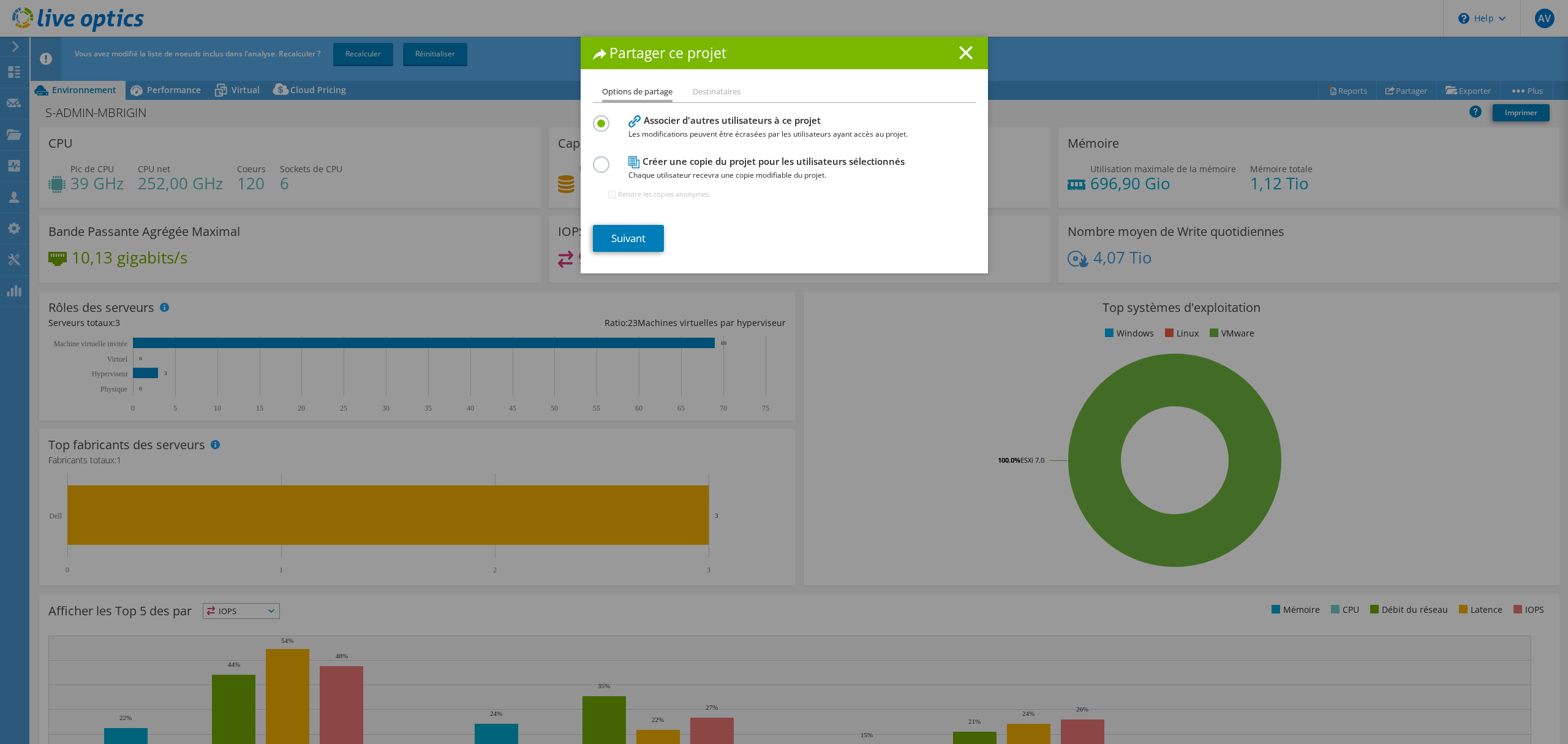
click at [708, 93] on li "Destinataires" at bounding box center [717, 92] width 47 height 15
click at [599, 154] on div "Créer une copie du projet pour les utilisateurs sélectionnés Chaque utilisateur…" at bounding box center [784, 182] width 383 height 59
click at [599, 159] on label at bounding box center [604, 158] width 22 height 3
click at [0, 0] on input "radio" at bounding box center [0, 0] width 0 height 0
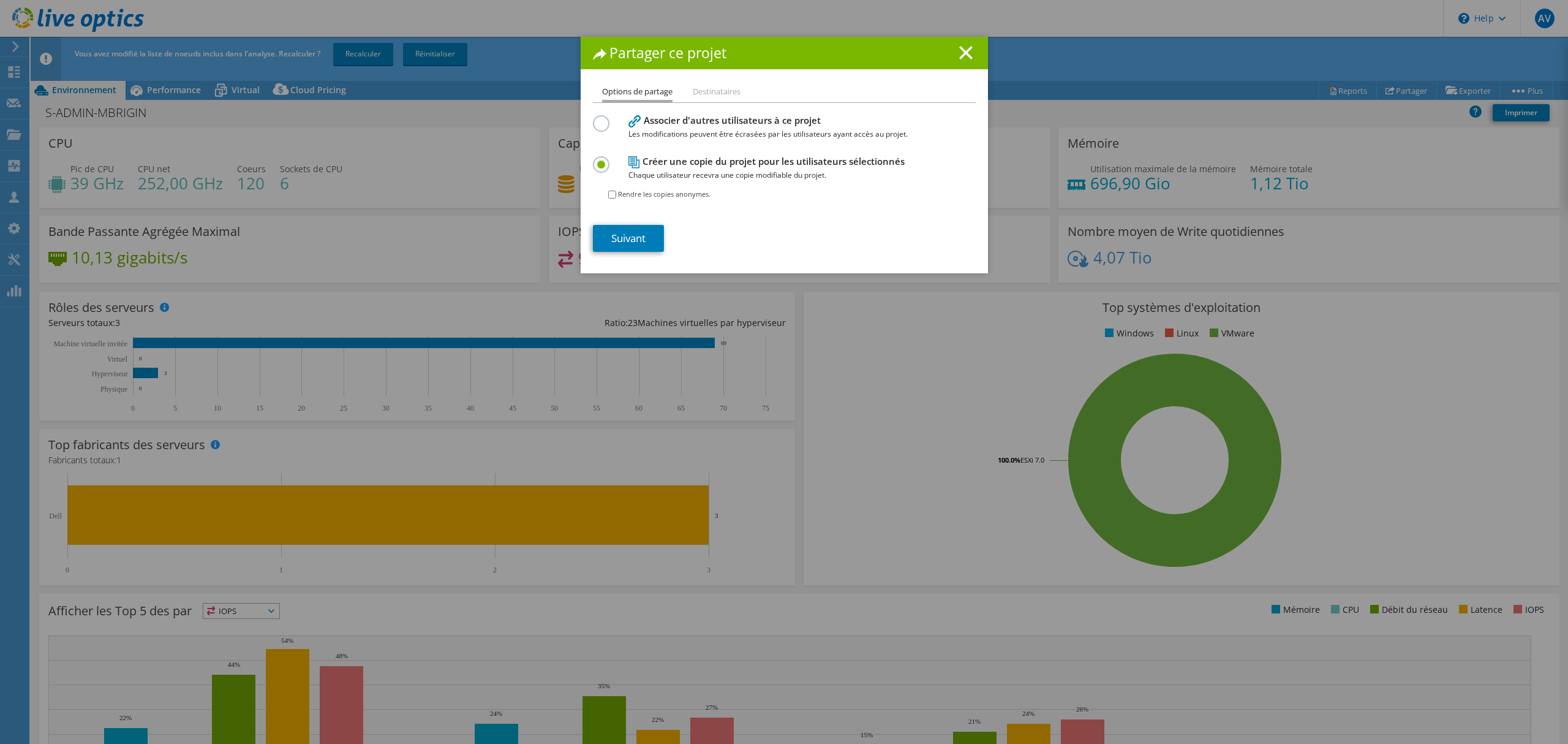
click at [608, 193] on input "Rendre les copies anonymes." at bounding box center [612, 194] width 8 height 8
click at [608, 193] on input "Rendre les copies anonymes." at bounding box center [612, 194] width 8 height 8
checkbox input "false"
click at [625, 232] on link "Suivant" at bounding box center [629, 238] width 71 height 27
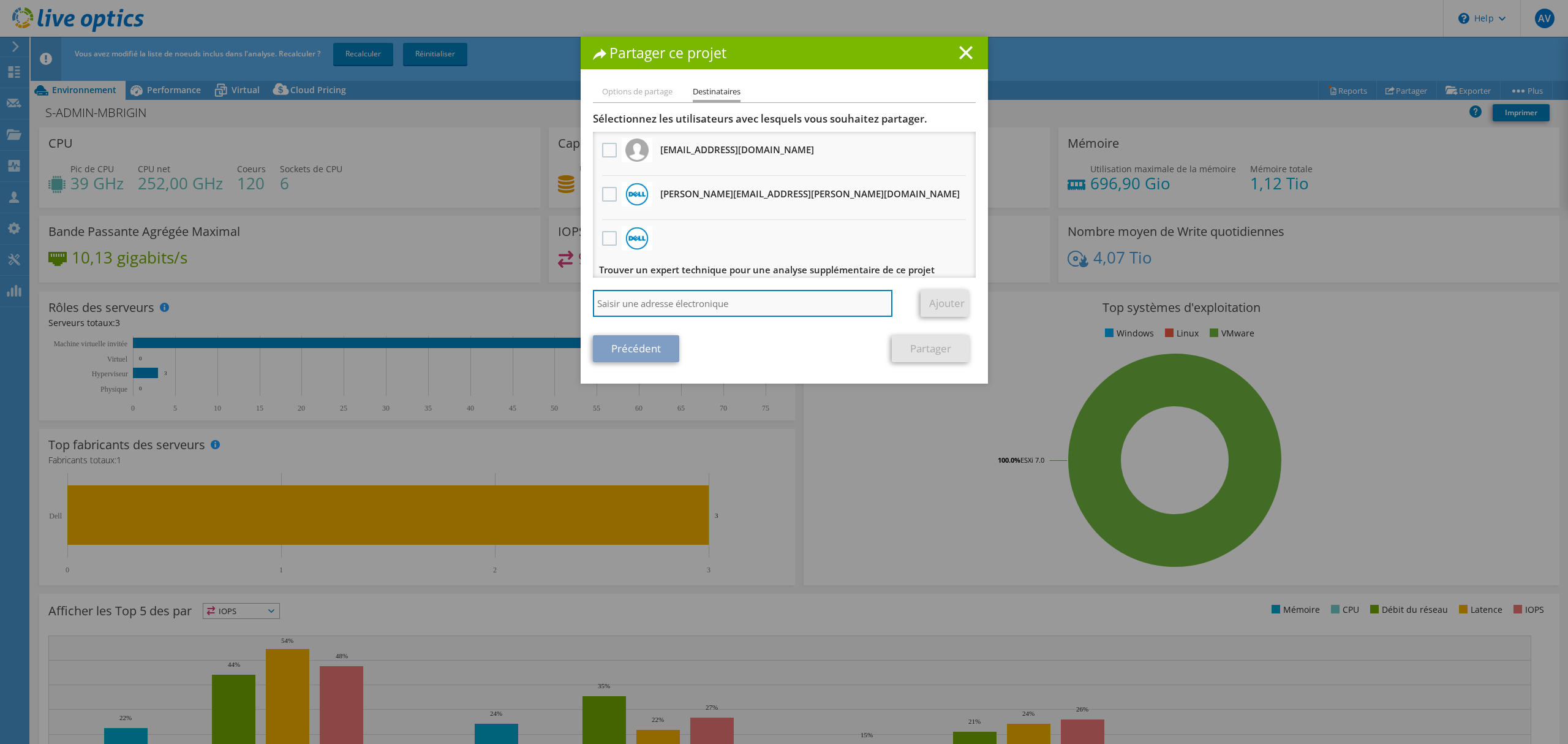
click at [763, 307] on input "search" at bounding box center [743, 303] width 300 height 27
paste input "yann.ropars@huawei.com"
type input "yann.ropars@huawei.com"
click at [962, 308] on link "Ajouter" at bounding box center [944, 303] width 48 height 27
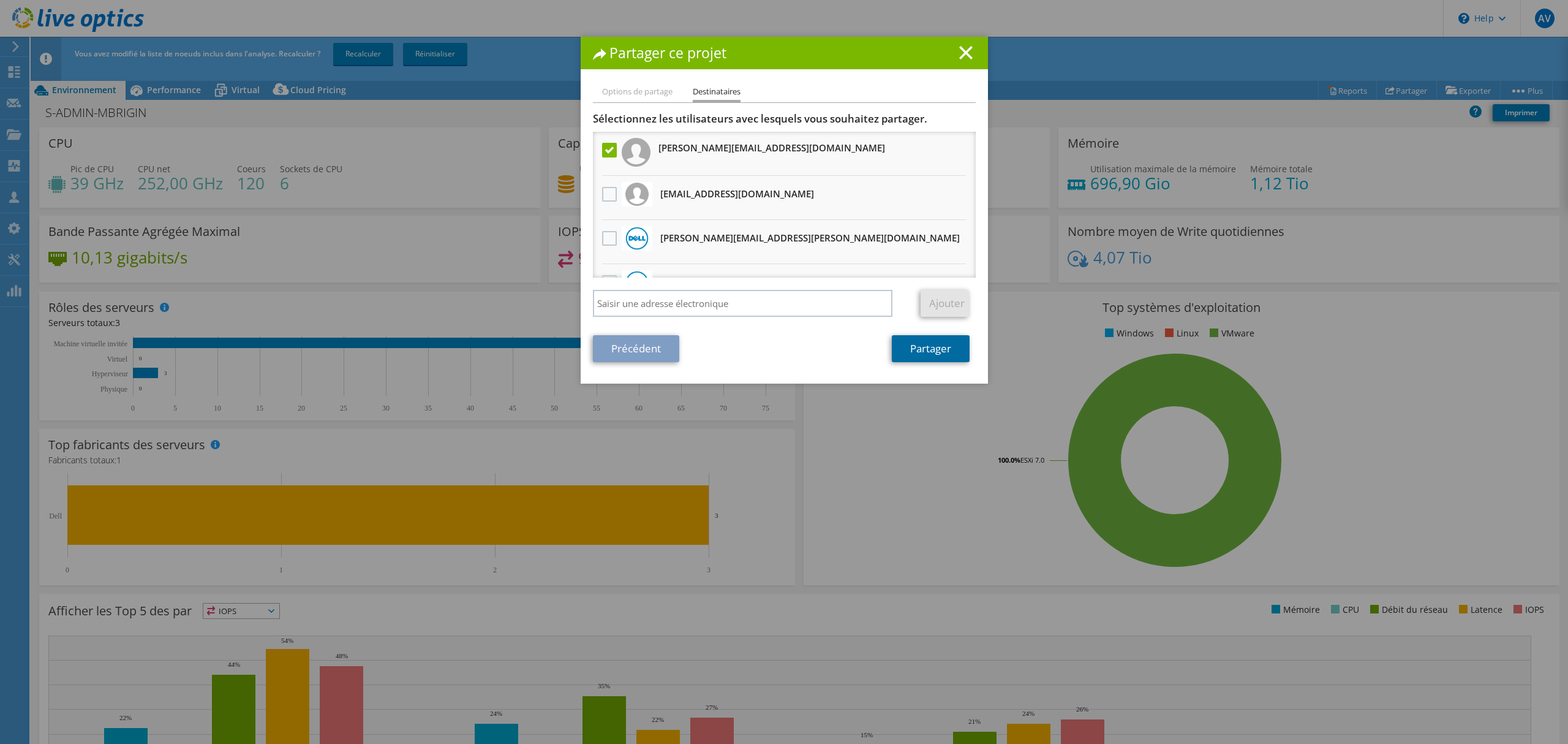
click at [909, 341] on link "Partager" at bounding box center [930, 348] width 77 height 27
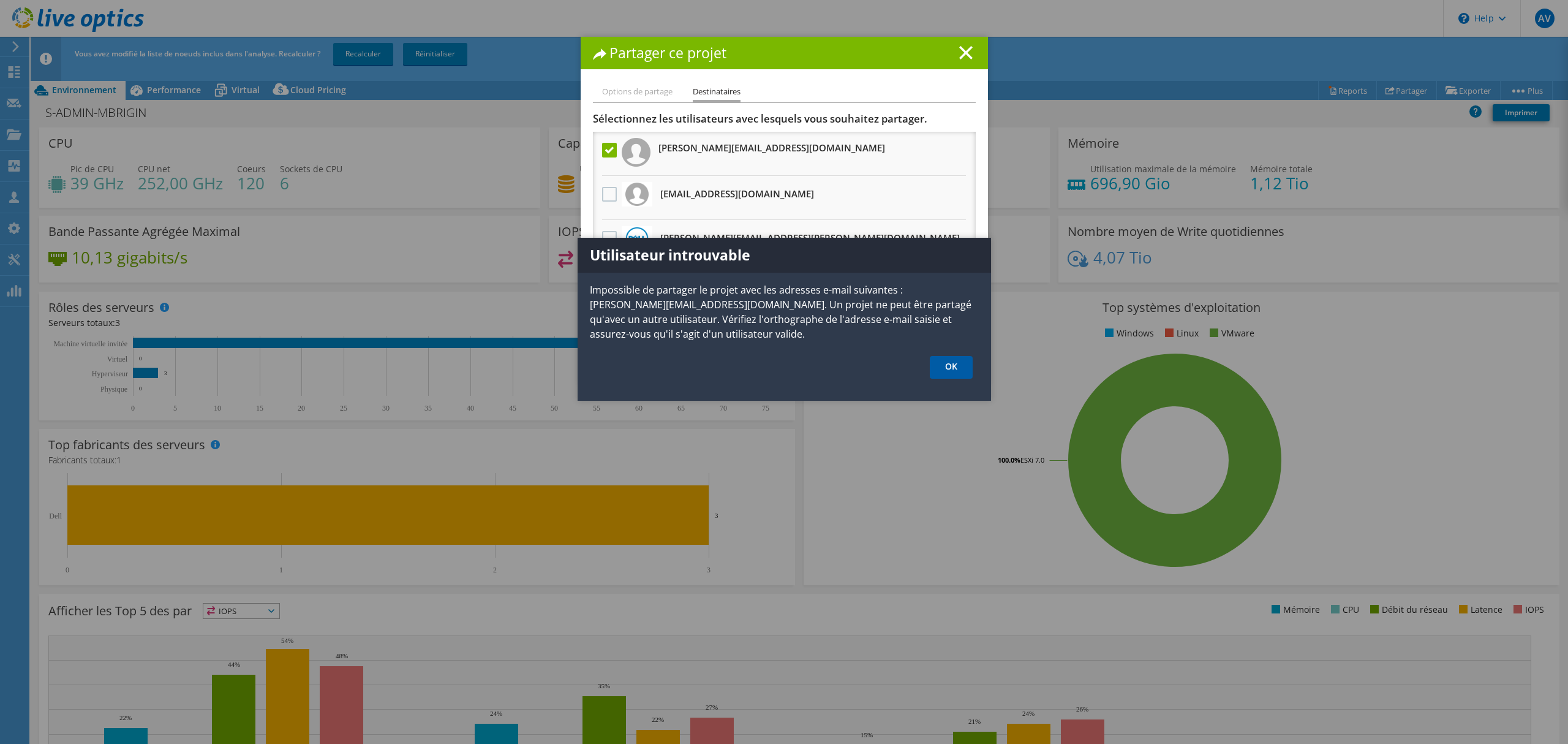
click at [957, 371] on link "OK" at bounding box center [951, 367] width 43 height 22
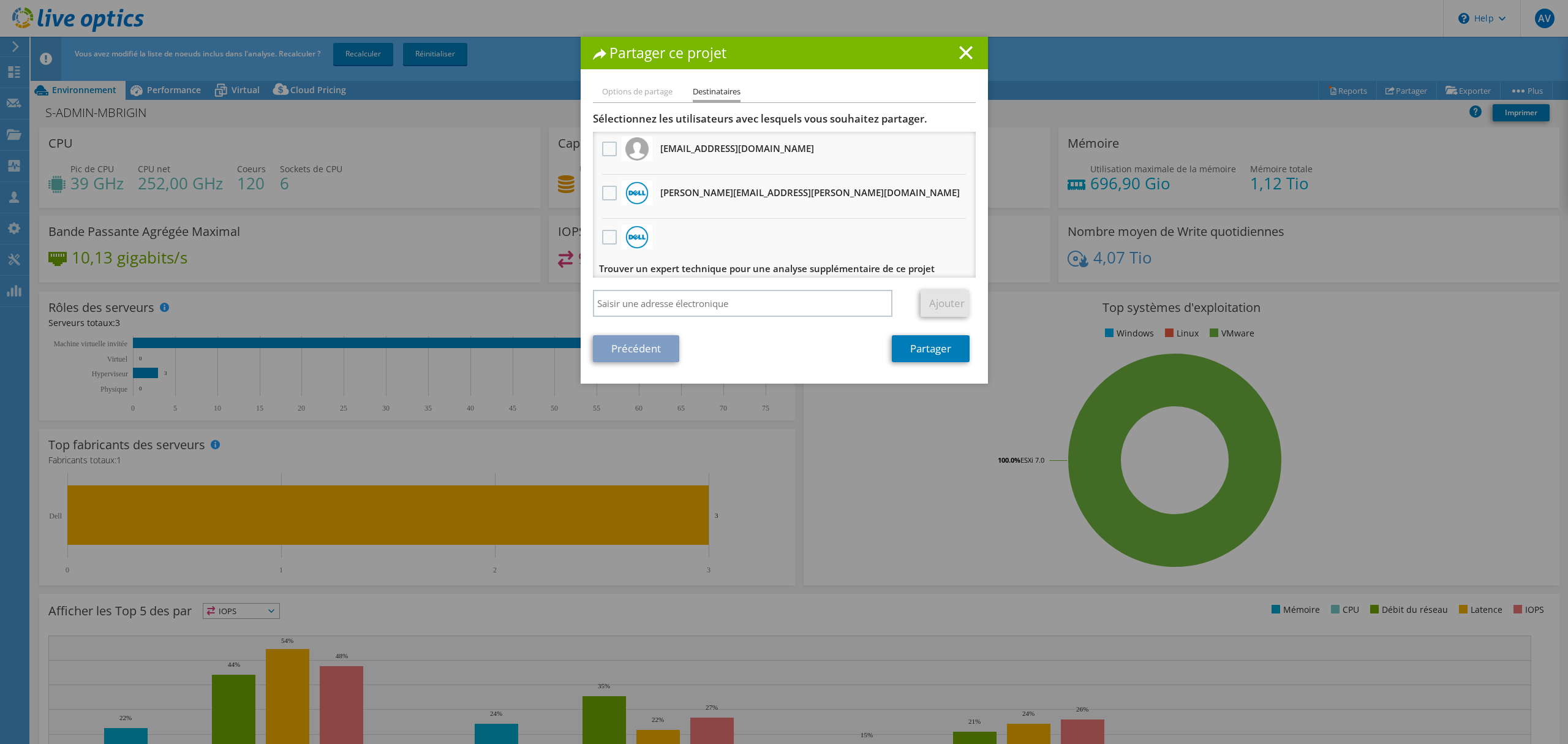
scroll to position [47, 0]
click at [788, 258] on h3 "Trouver un expert technique pour une analyse supplémentaire de ce projet" at bounding box center [767, 266] width 336 height 20
click at [632, 87] on li "Options de partage" at bounding box center [637, 92] width 70 height 15
click at [950, 54] on h1 "Partager ce projet" at bounding box center [784, 53] width 383 height 14
click at [960, 55] on icon at bounding box center [966, 52] width 13 height 13
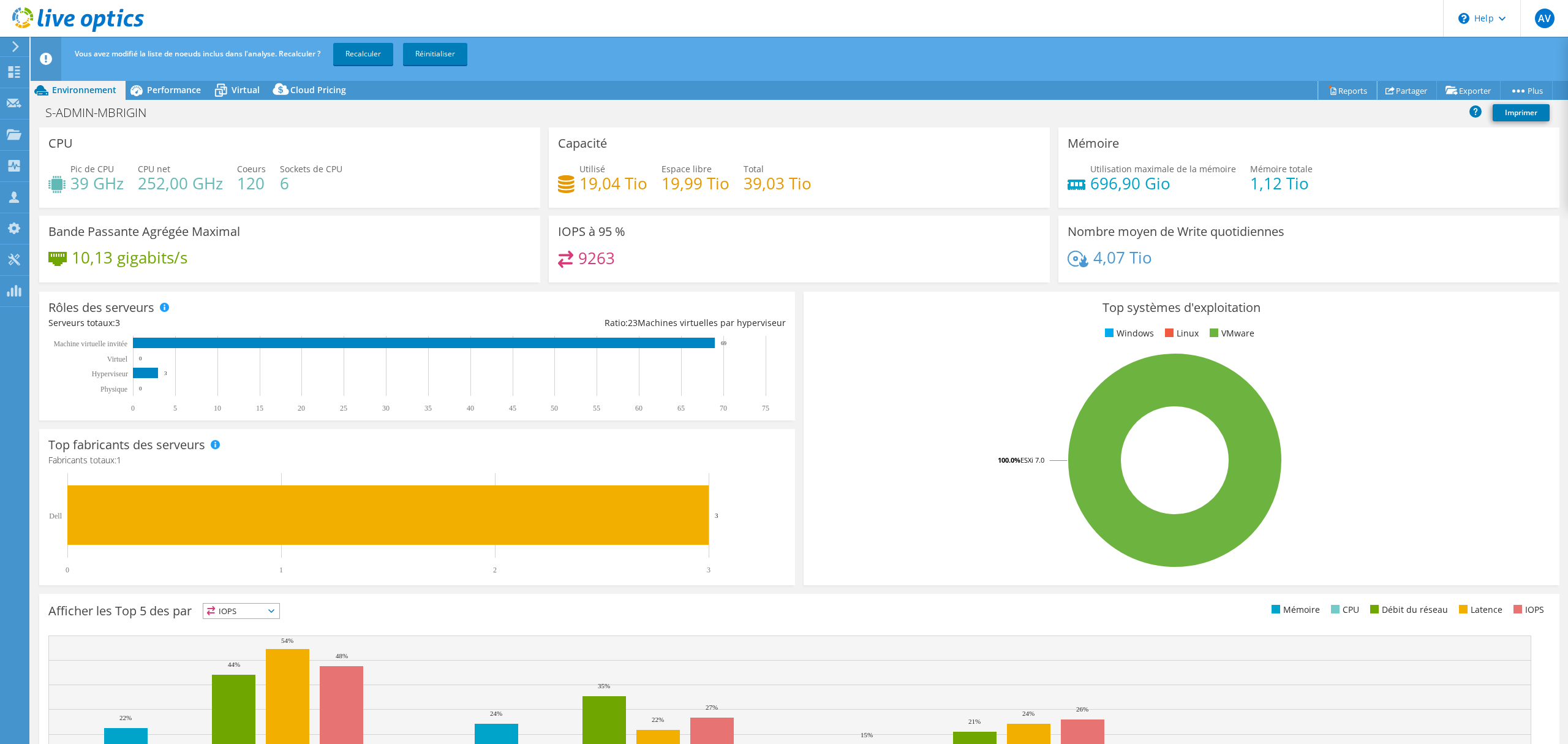
click at [1333, 94] on link "Reports" at bounding box center [1347, 90] width 59 height 19
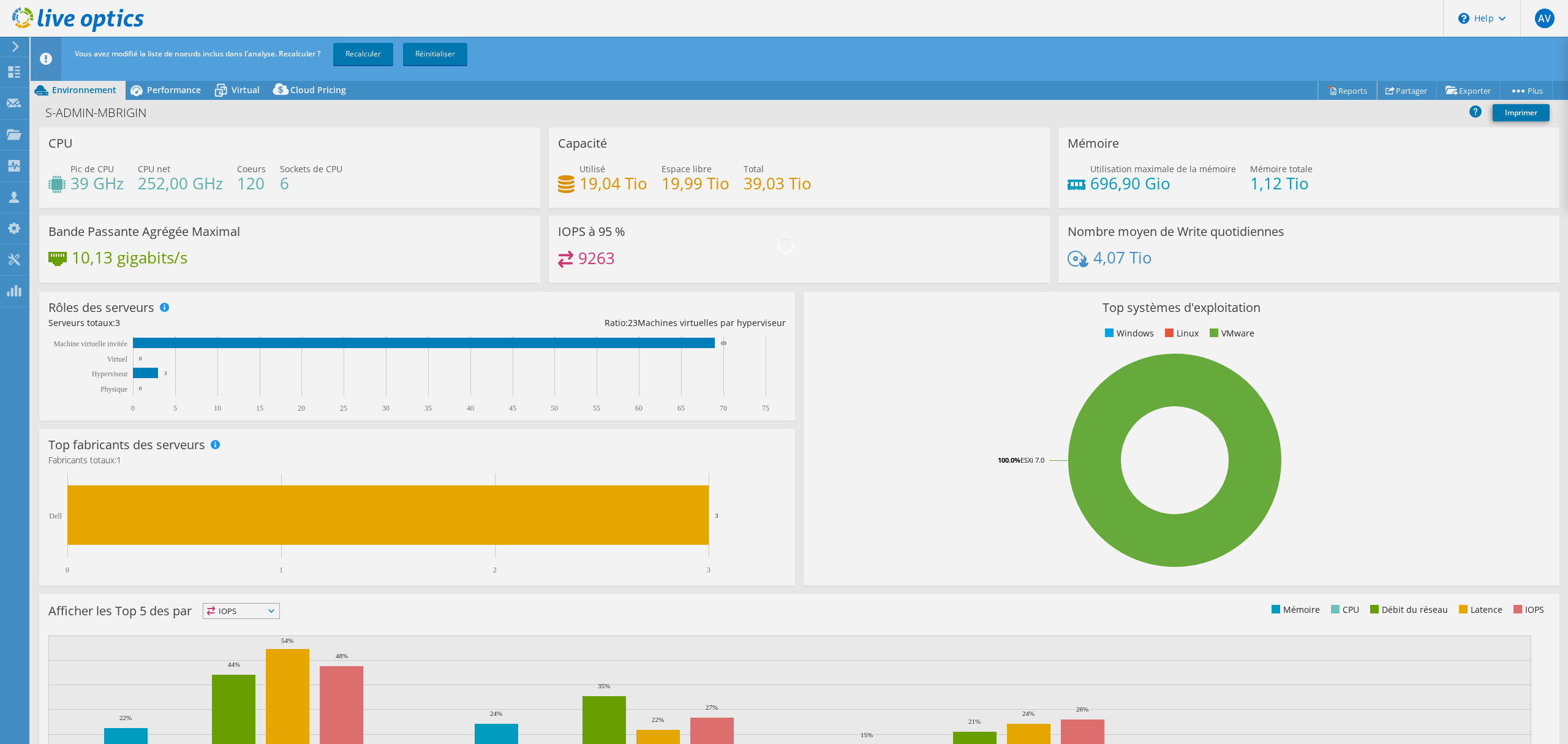
scroll to position [27, 0]
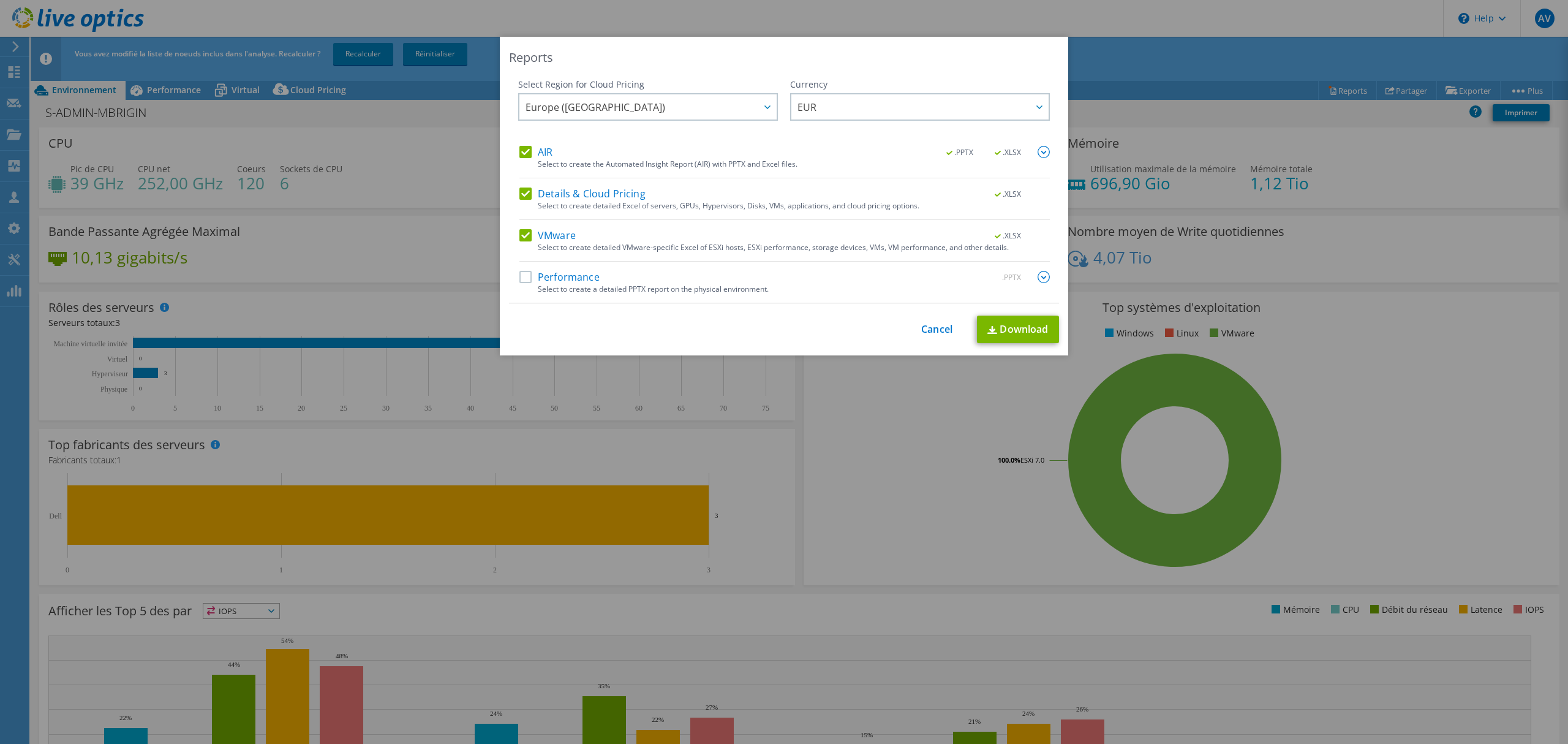
click at [1130, 47] on div "Reports Select Region for Cloud Pricing Asia Pacific (Hong Kong) Asia Pacific (…" at bounding box center [784, 372] width 1568 height 670
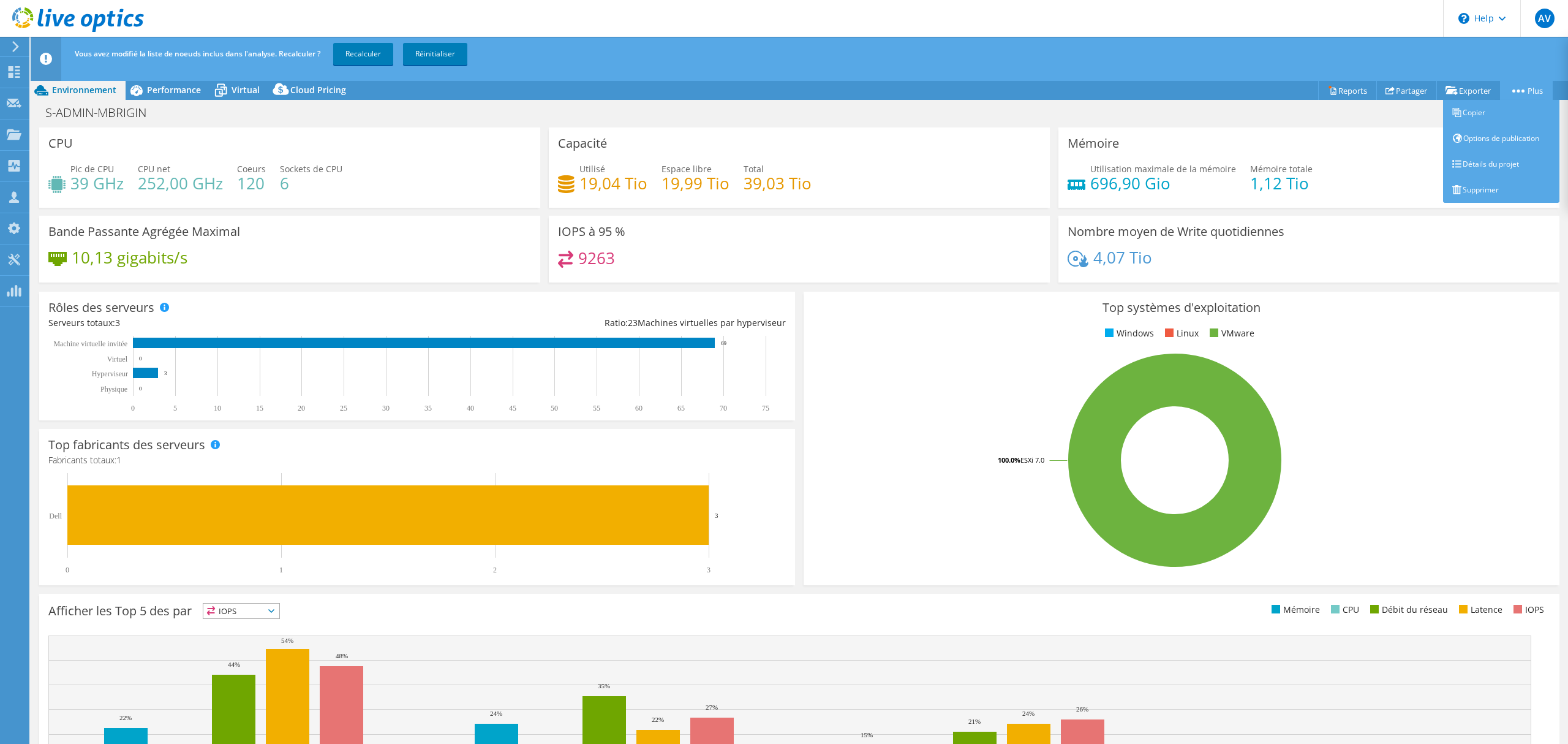
click at [1519, 84] on link "Plus" at bounding box center [1526, 90] width 52 height 19
click at [1495, 142] on link "Options de publication" at bounding box center [1501, 138] width 117 height 26
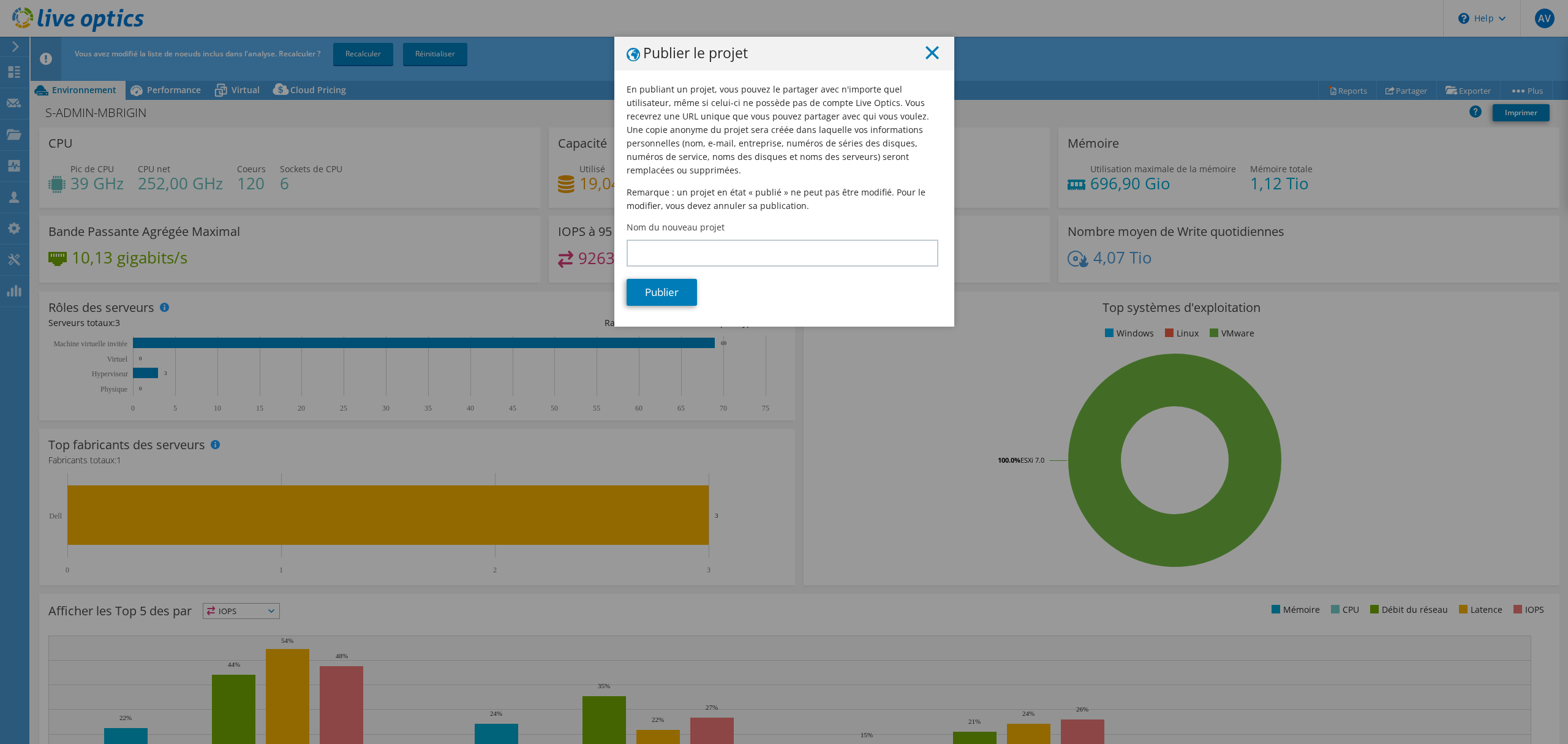
click at [926, 52] on line at bounding box center [932, 53] width 13 height 13
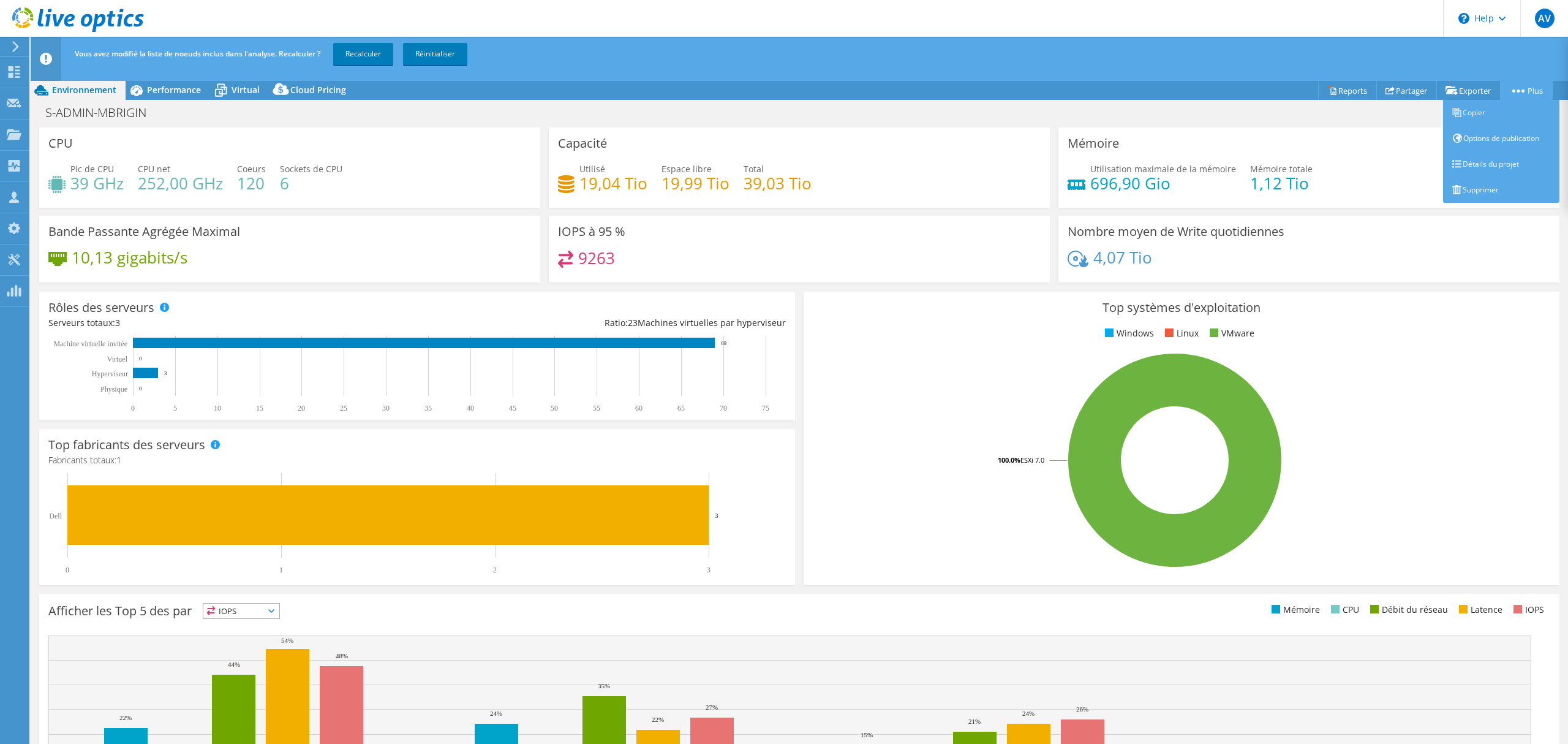
click at [1527, 83] on link "Plus" at bounding box center [1526, 90] width 52 height 19
click at [1491, 165] on link "Détails du projet" at bounding box center [1501, 164] width 117 height 26
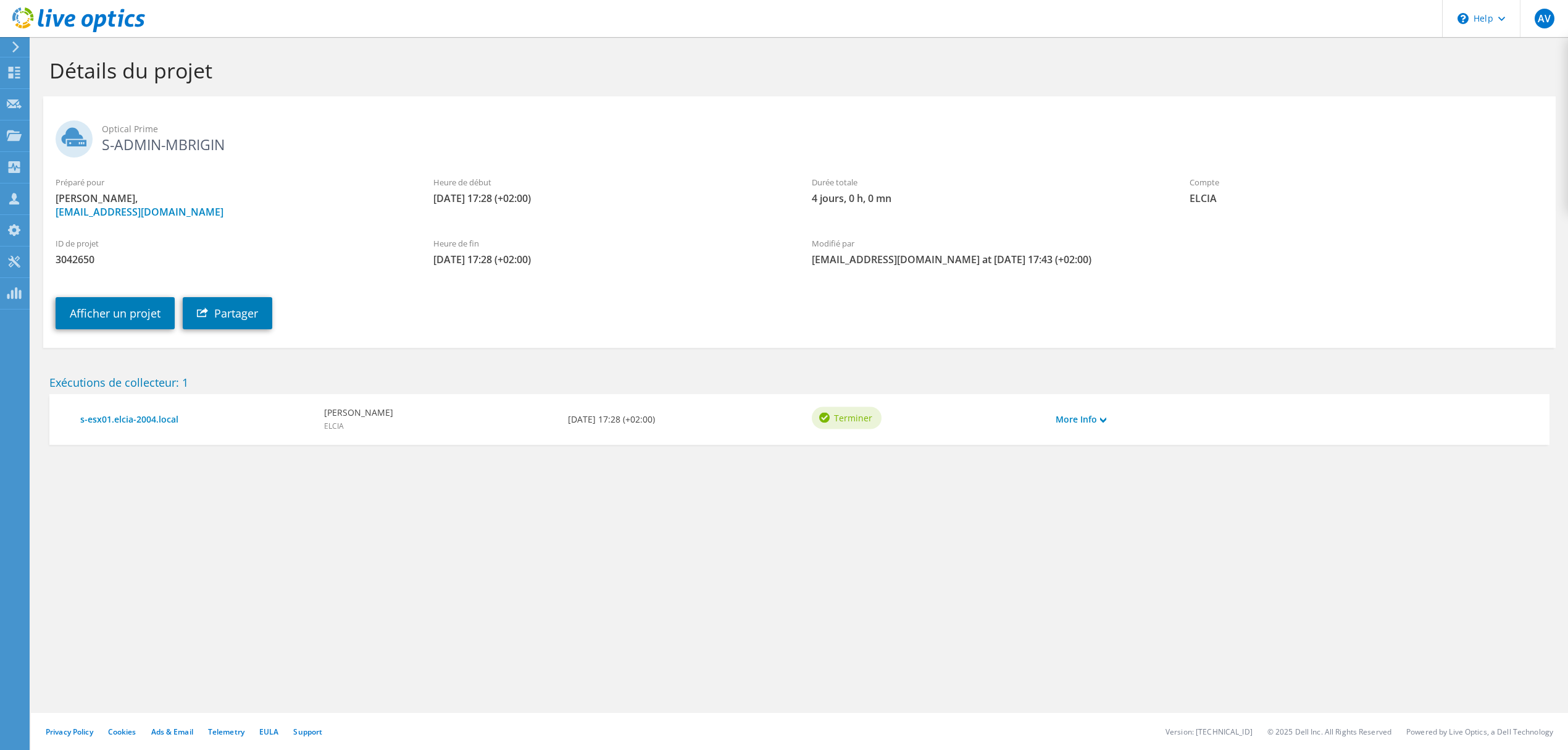
click at [295, 306] on div "Afficher un projet Partager" at bounding box center [811, 304] width 1537 height 63
click at [266, 309] on link "Partager" at bounding box center [227, 313] width 89 height 32
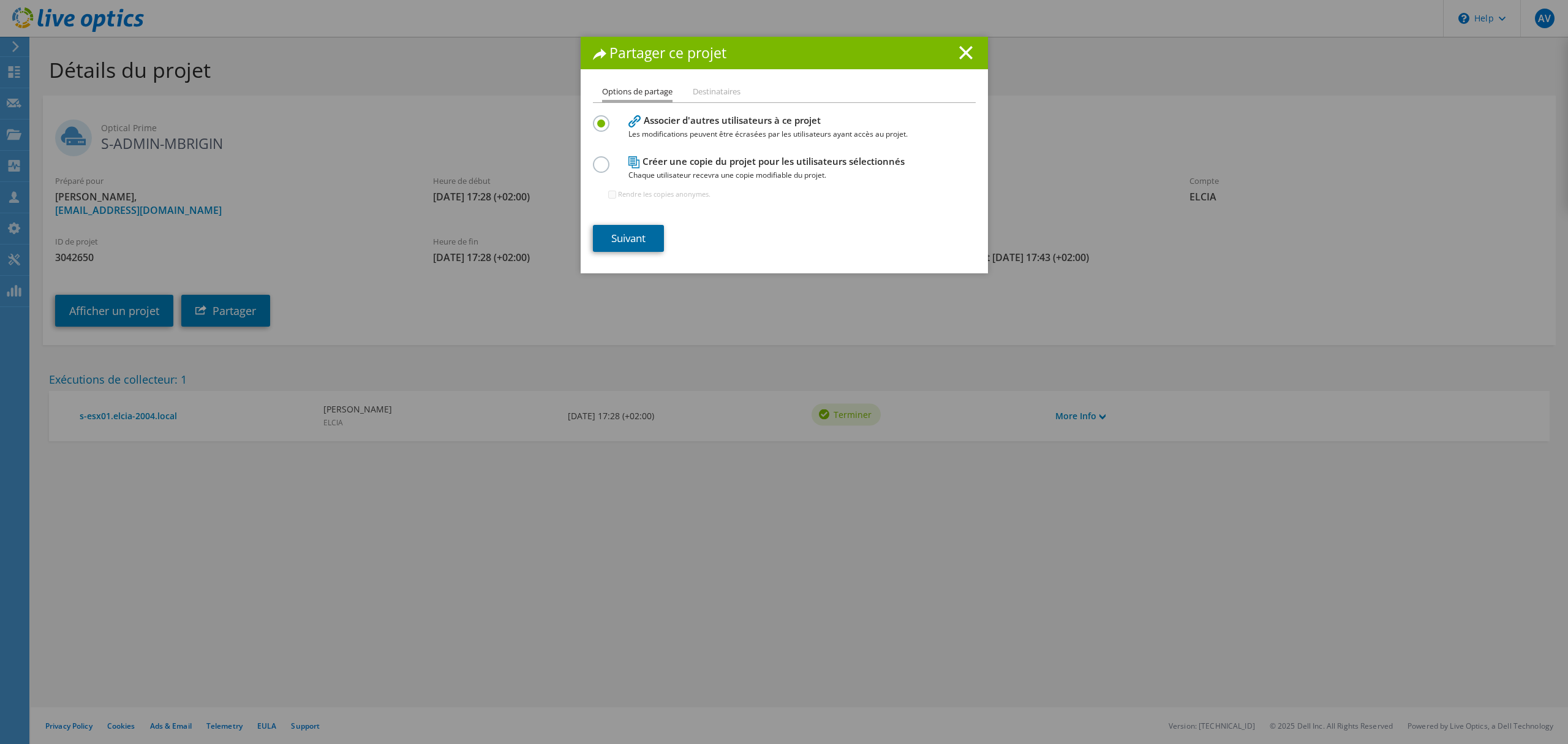
click at [616, 238] on link "Suivant" at bounding box center [629, 238] width 71 height 27
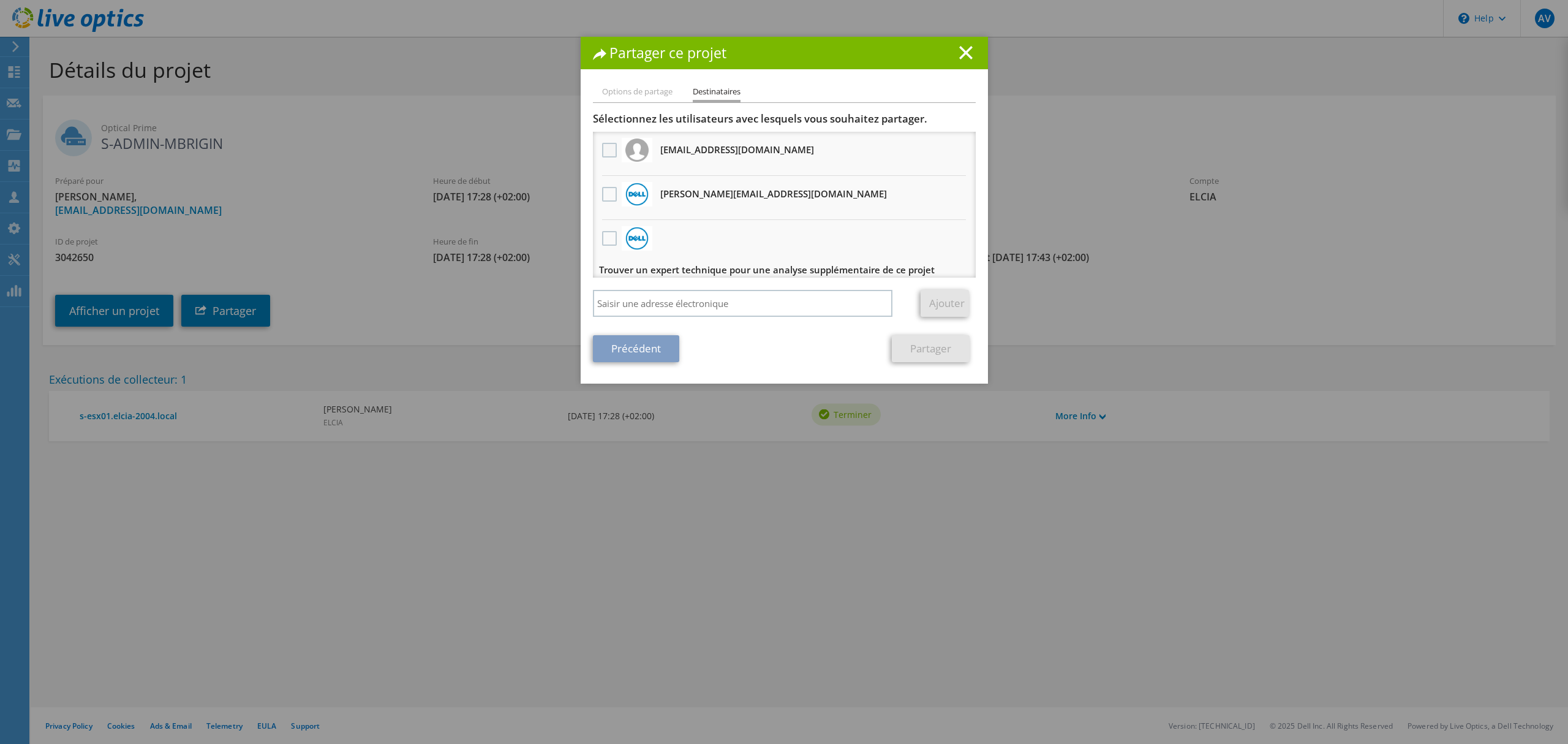
click at [605, 148] on label at bounding box center [611, 150] width 17 height 15
click at [0, 0] on input "checkbox" at bounding box center [0, 0] width 0 height 0
click at [726, 302] on input "search" at bounding box center [743, 303] width 300 height 27
paste input "[PERSON_NAME][EMAIL_ADDRESS][DOMAIN_NAME]"
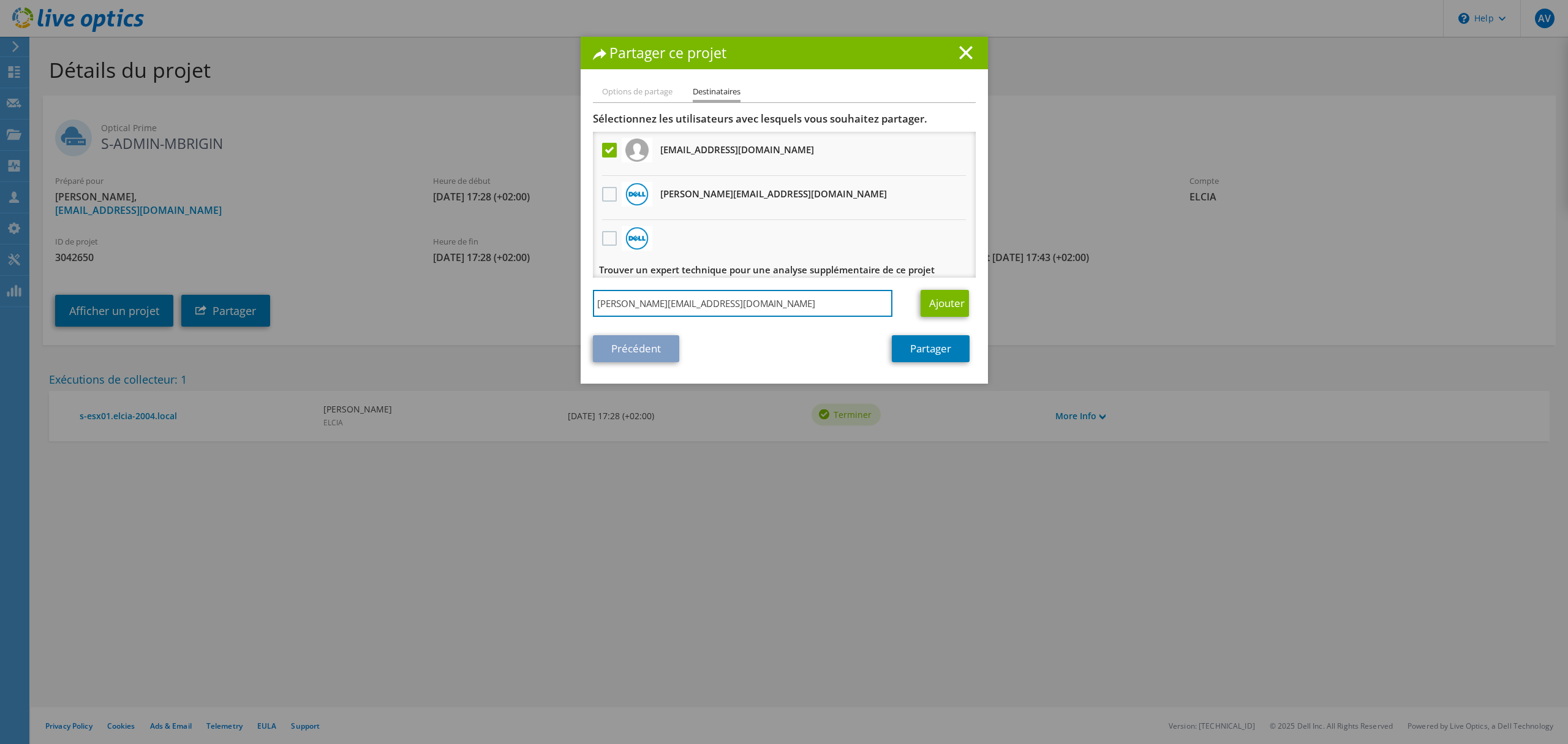
type input "[PERSON_NAME][EMAIL_ADDRESS][DOMAIN_NAME]"
click at [934, 289] on div "Sélectionnez les utilisateurs avec lesquels vous souhaitez partager. Toutes les…" at bounding box center [784, 218] width 383 height 211
click at [936, 293] on link "Ajouter" at bounding box center [944, 303] width 48 height 27
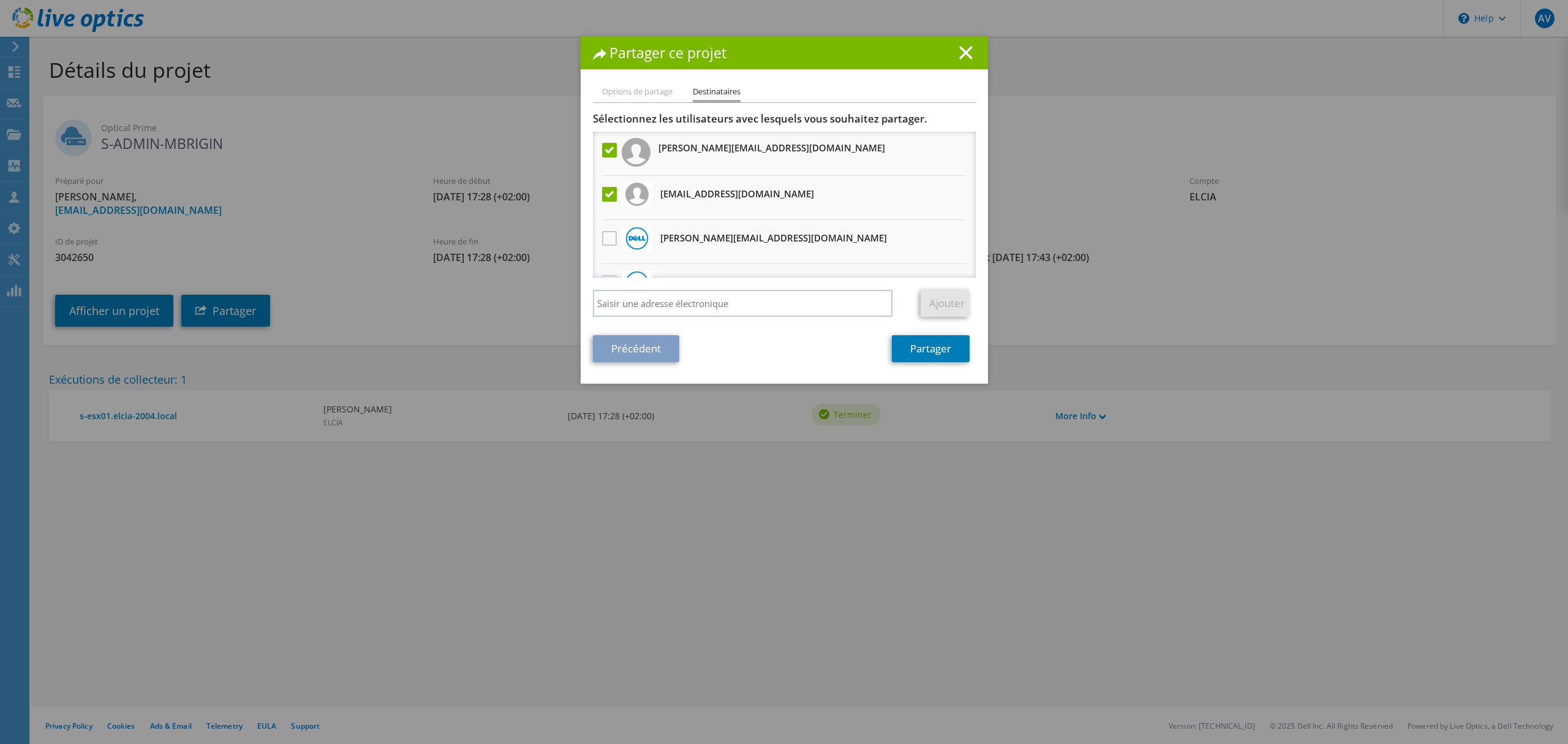
click at [613, 194] on li "mbrigini@elcia.com Recevra une copie anonyme" at bounding box center [784, 198] width 383 height 44
click at [602, 193] on label at bounding box center [611, 194] width 17 height 15
click at [0, 0] on input "checkbox" at bounding box center [0, 0] width 0 height 0
click at [925, 343] on link "Partager" at bounding box center [930, 348] width 77 height 27
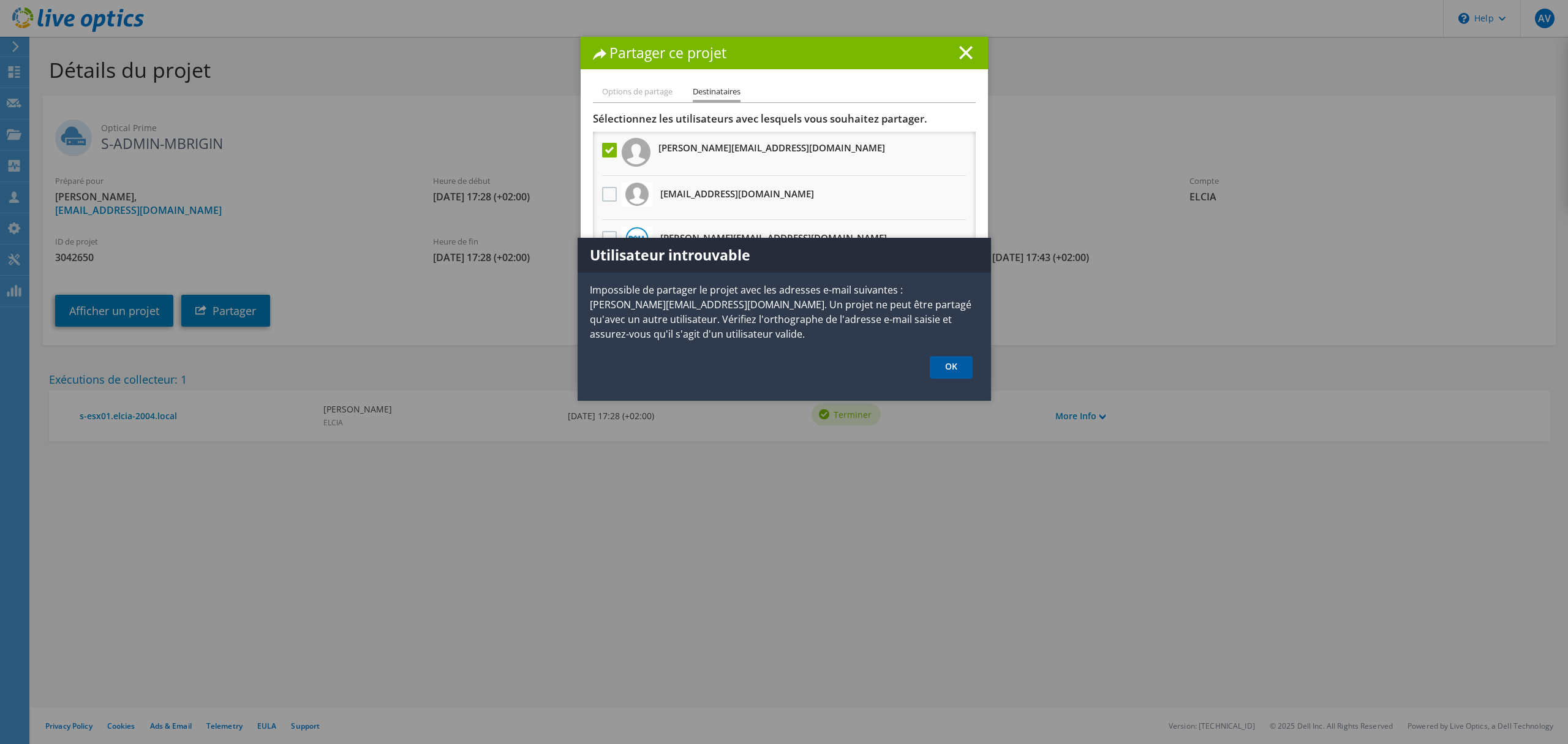
click at [953, 371] on link "OK" at bounding box center [951, 367] width 43 height 22
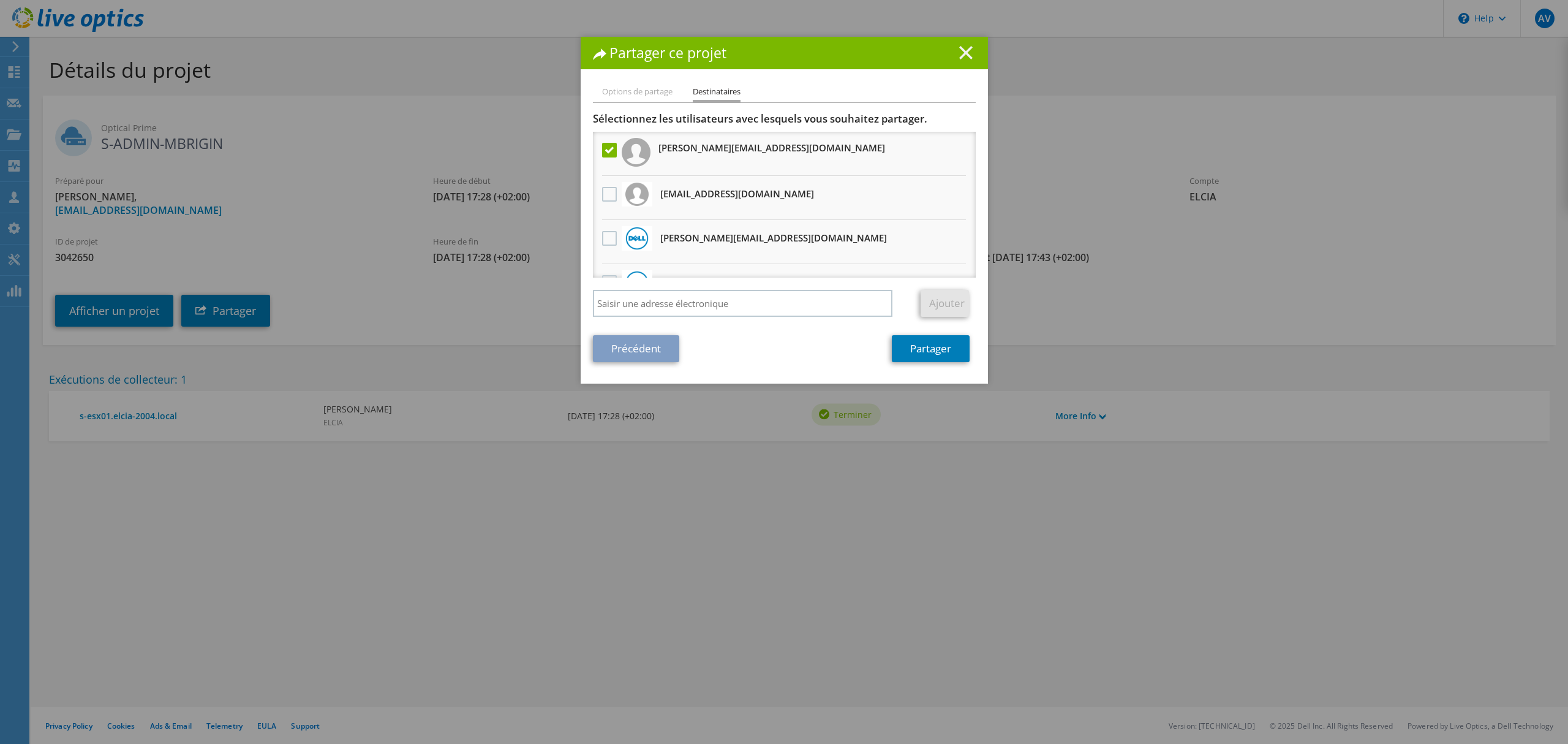
drag, startPoint x: 961, startPoint y: 68, endPoint x: 961, endPoint y: 54, distance: 14.0
click at [961, 67] on div "Partager ce projet" at bounding box center [784, 53] width 408 height 33
click at [961, 54] on line at bounding box center [966, 53] width 13 height 13
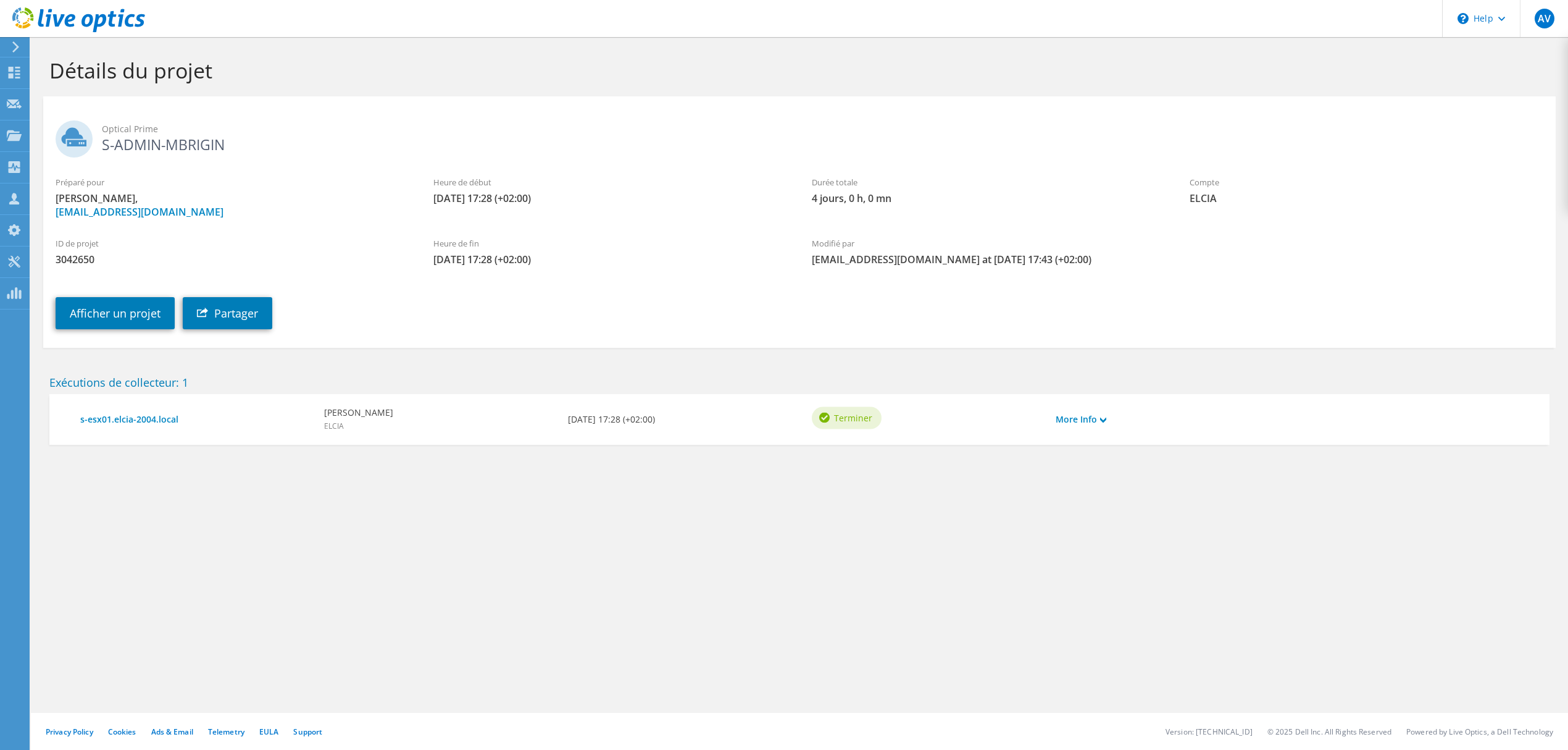
click at [336, 70] on h1 "Détails du projet" at bounding box center [796, 70] width 1493 height 26
click at [30, 20] on icon at bounding box center [79, 20] width 133 height 25
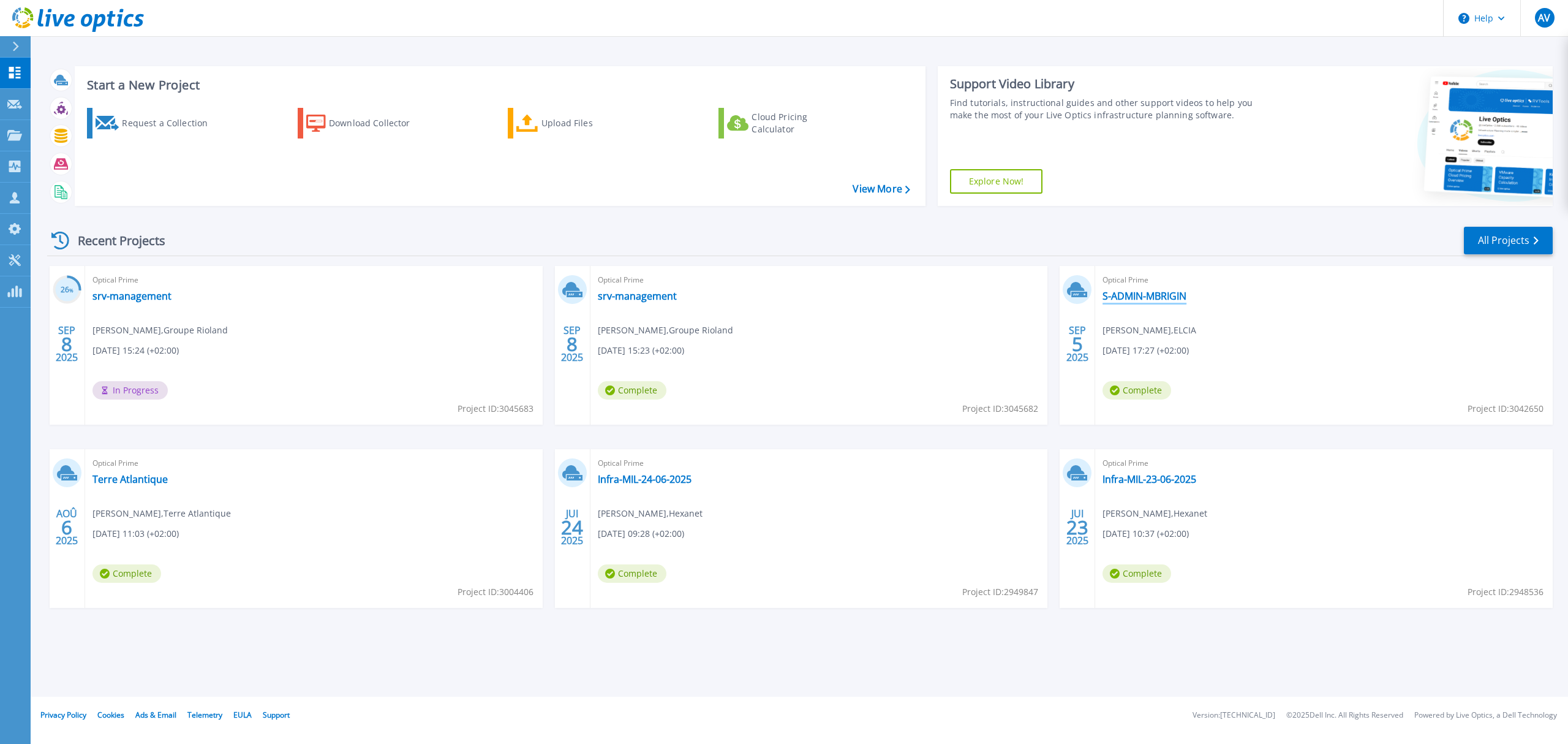
click at [1126, 295] on link "S-ADMIN-MBRIGIN" at bounding box center [1144, 296] width 84 height 13
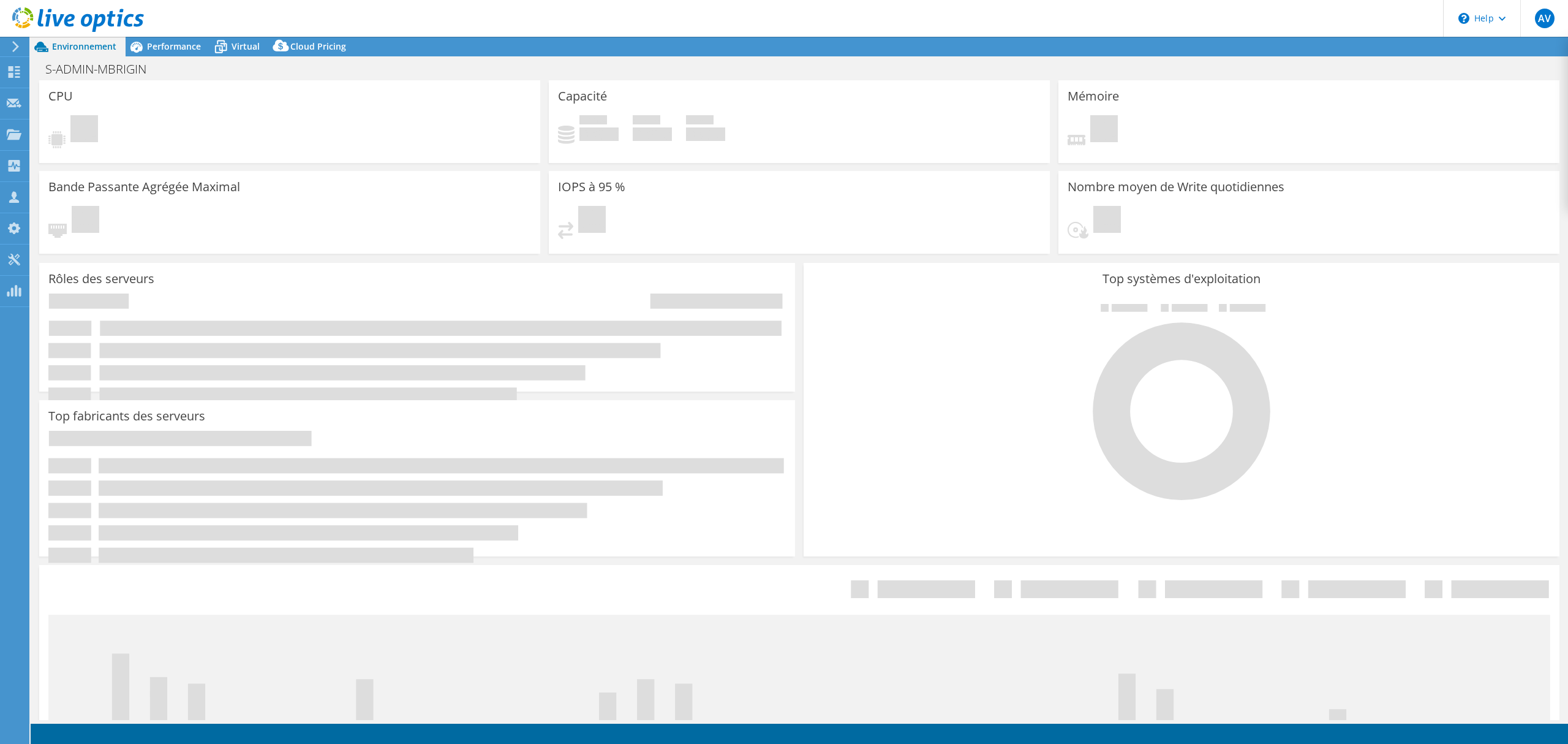
select select "EUFrankfurt"
select select "EUR"
